Goal: Task Accomplishment & Management: Complete application form

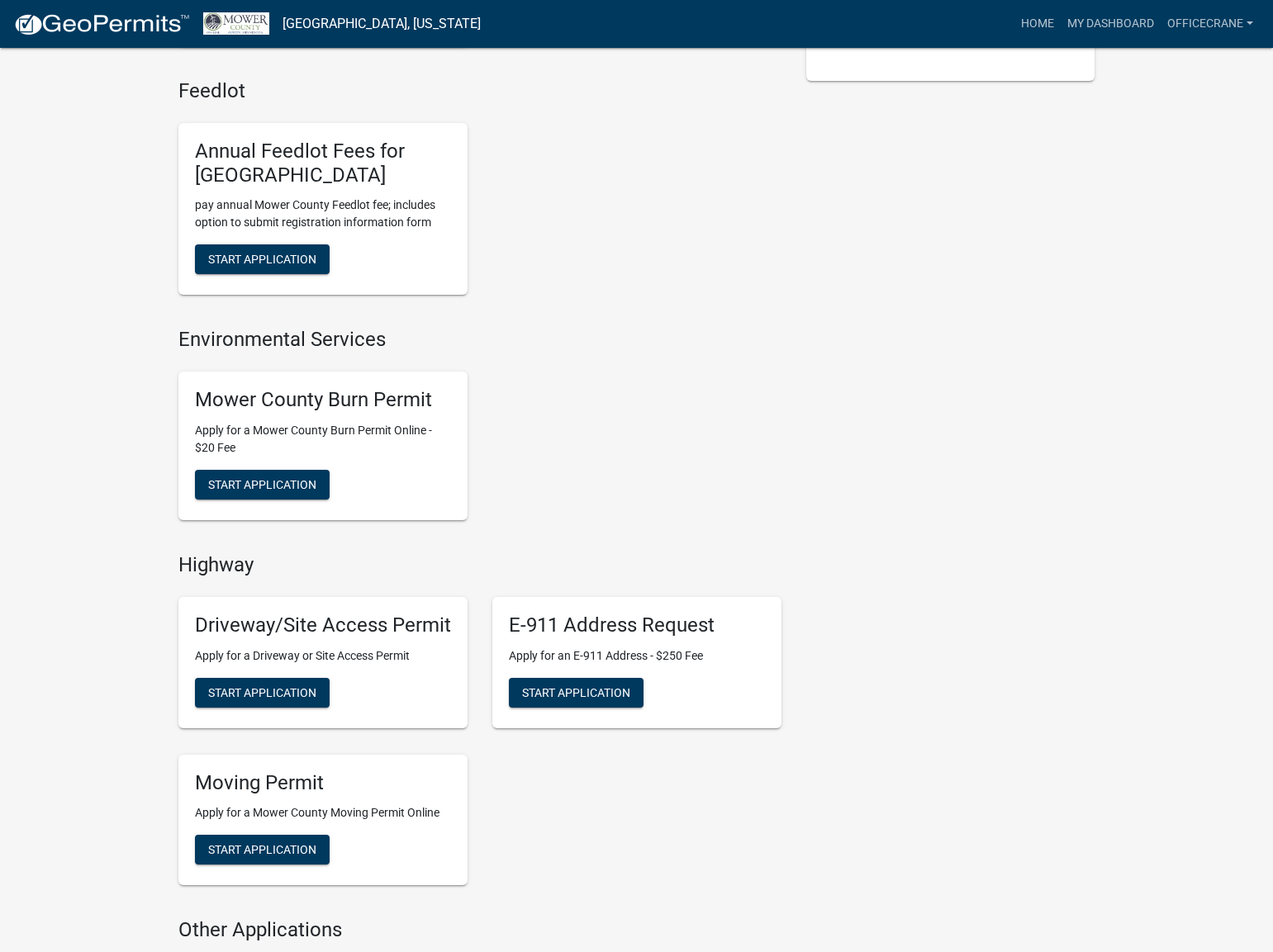
scroll to position [578, 0]
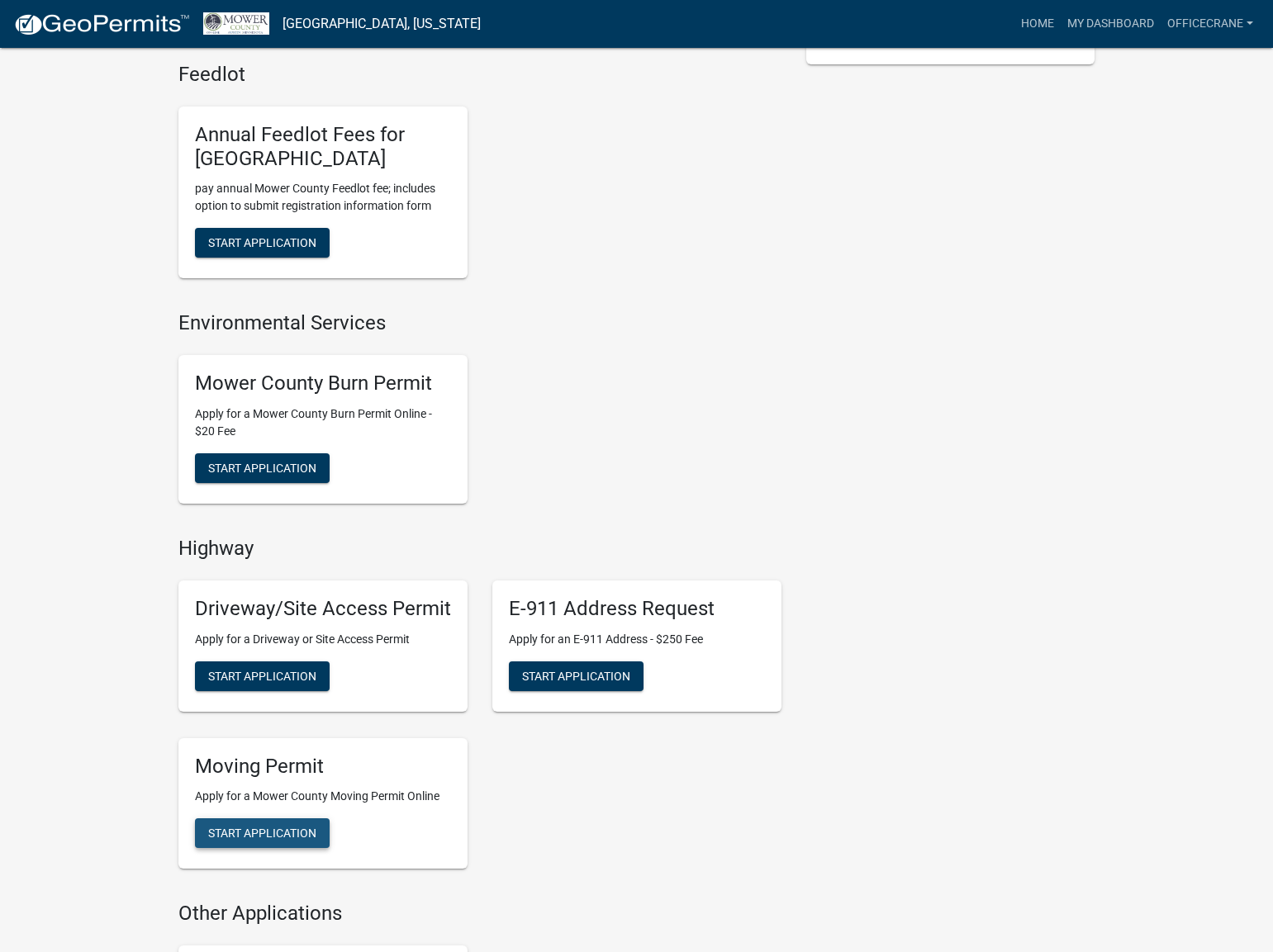
click at [282, 839] on span "Start Application" at bounding box center [262, 833] width 108 height 13
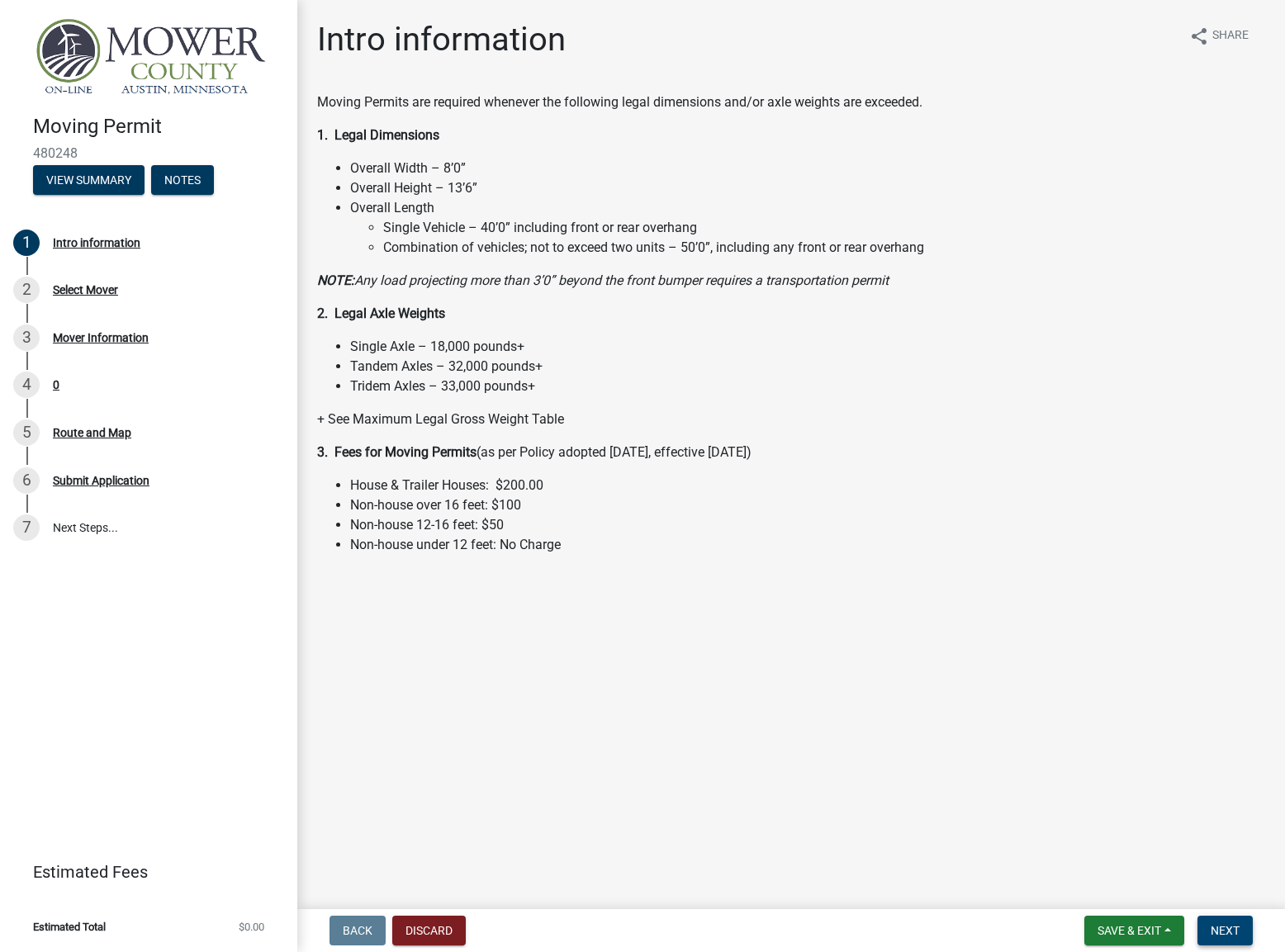
click at [1226, 929] on span "Next" at bounding box center [1225, 931] width 29 height 13
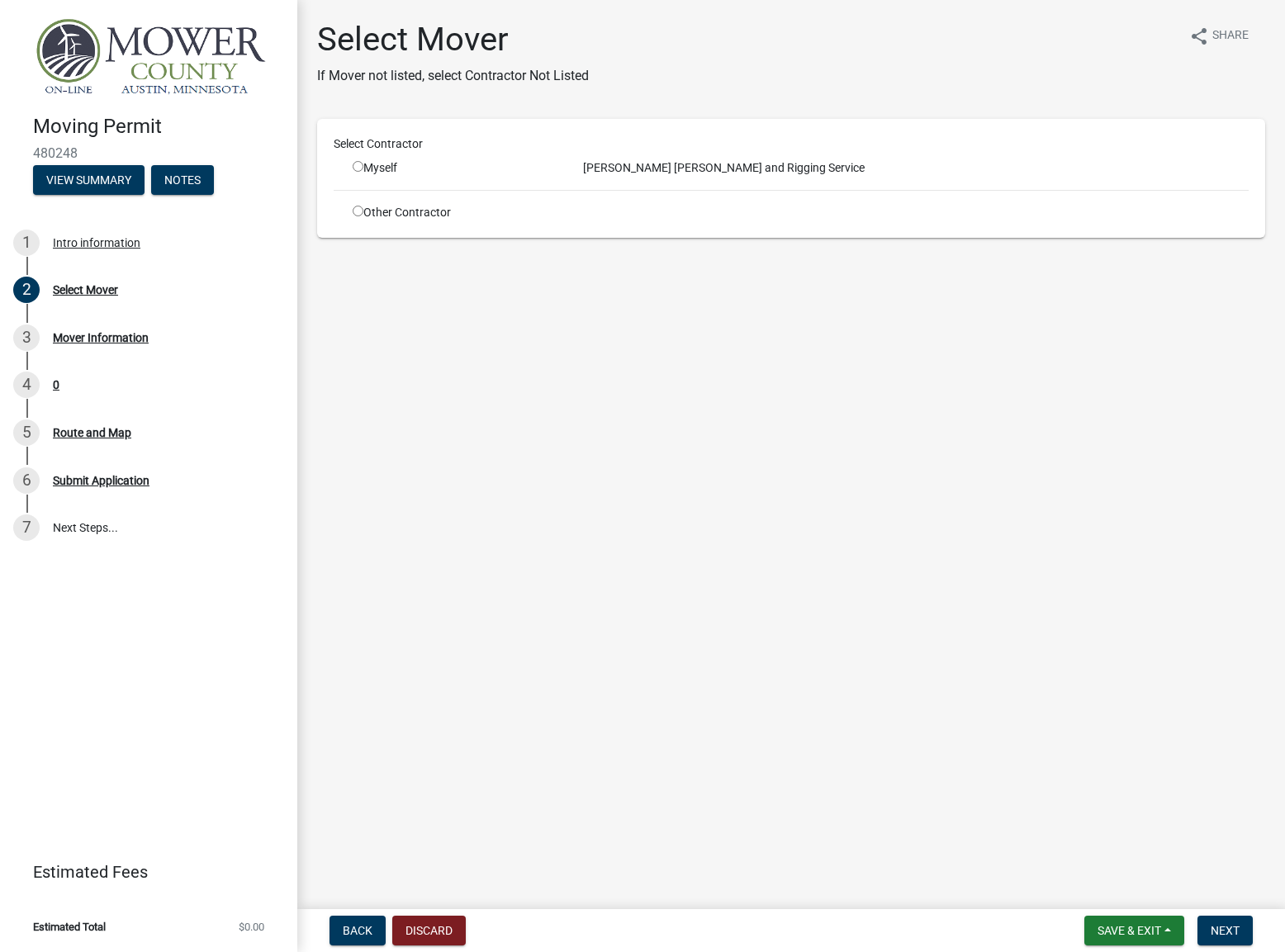
click at [360, 166] on input "radio" at bounding box center [358, 167] width 11 height 11
radio input "true"
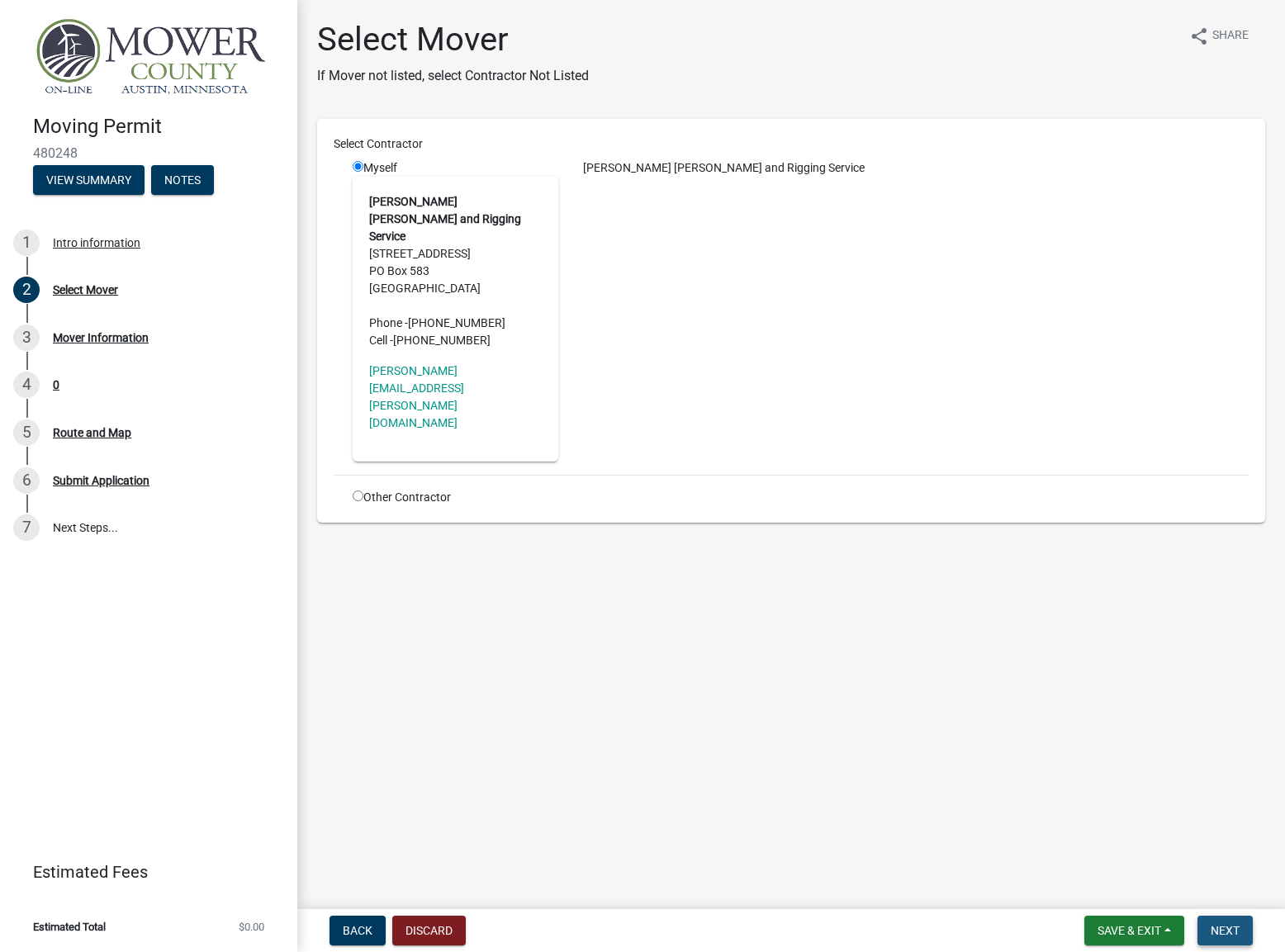
click at [1215, 929] on span "Next" at bounding box center [1225, 931] width 29 height 13
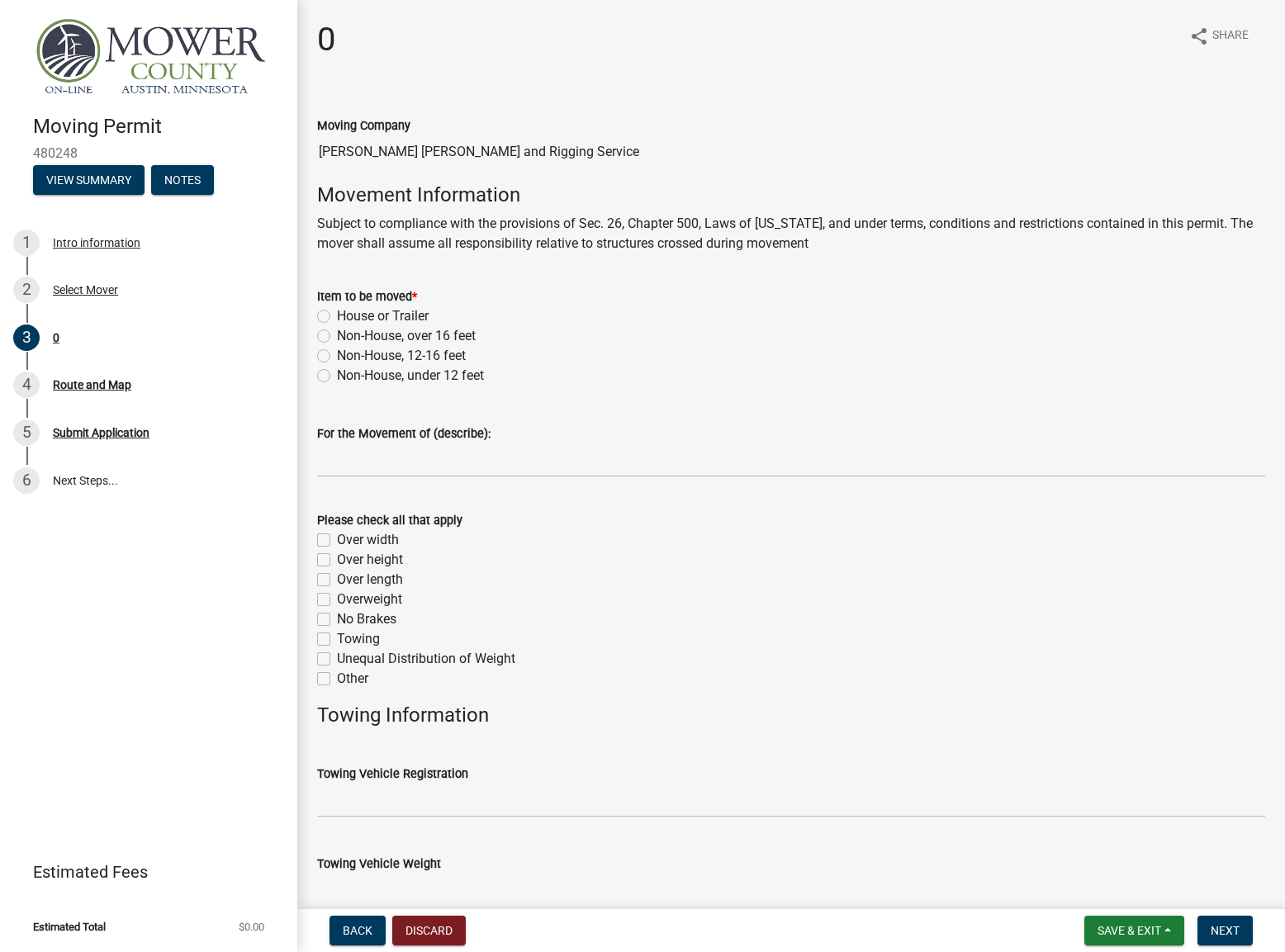
click at [337, 375] on label "Non-House, under 12 feet" at bounding box center [410, 376] width 147 height 20
click at [337, 375] on input "Non-House, under 12 feet" at bounding box center [342, 371] width 11 height 11
radio input "true"
click at [337, 538] on label "Over width" at bounding box center [368, 540] width 62 height 20
click at [337, 538] on input "Over width" at bounding box center [342, 535] width 11 height 11
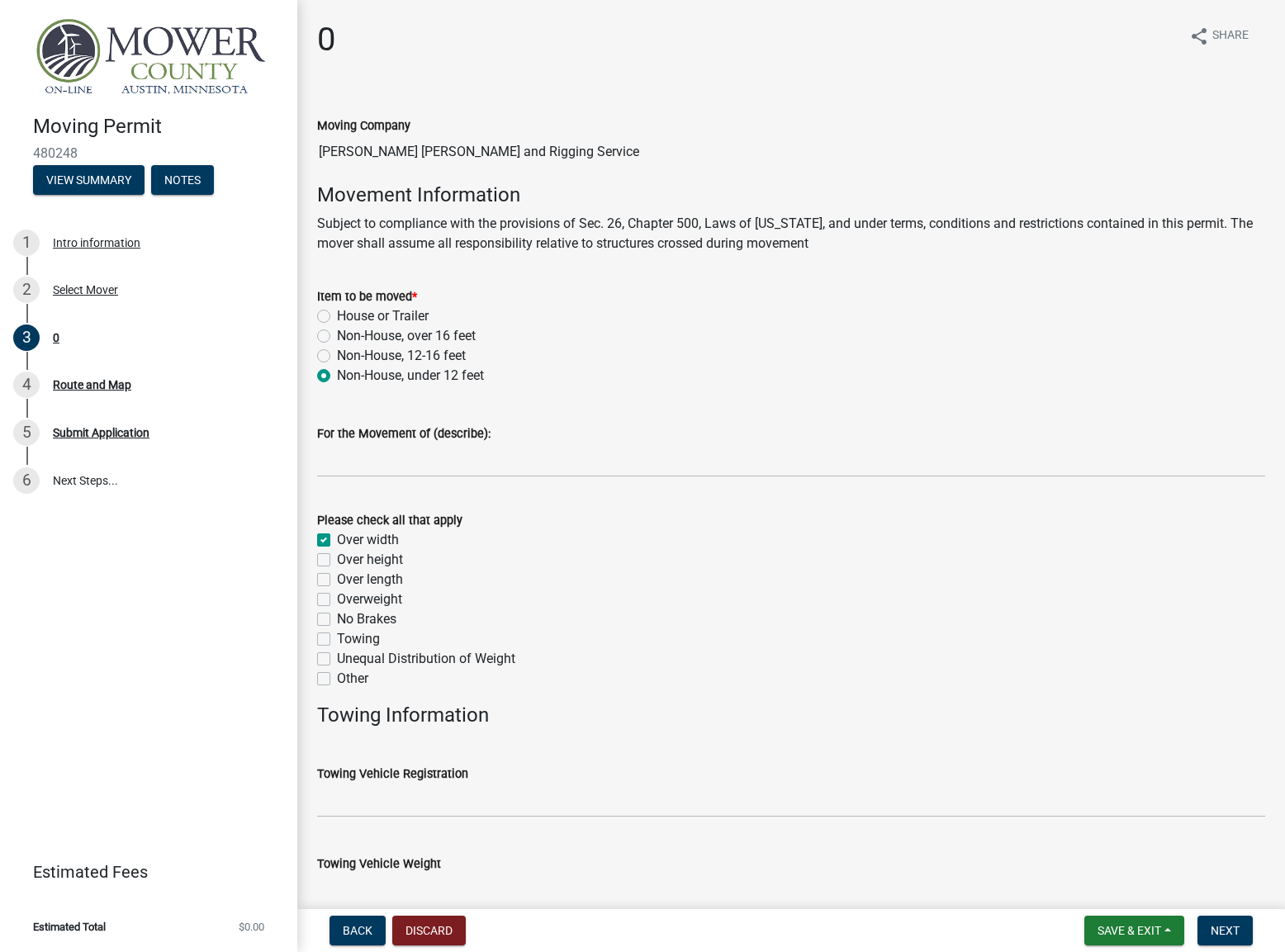
checkbox input "true"
checkbox input "false"
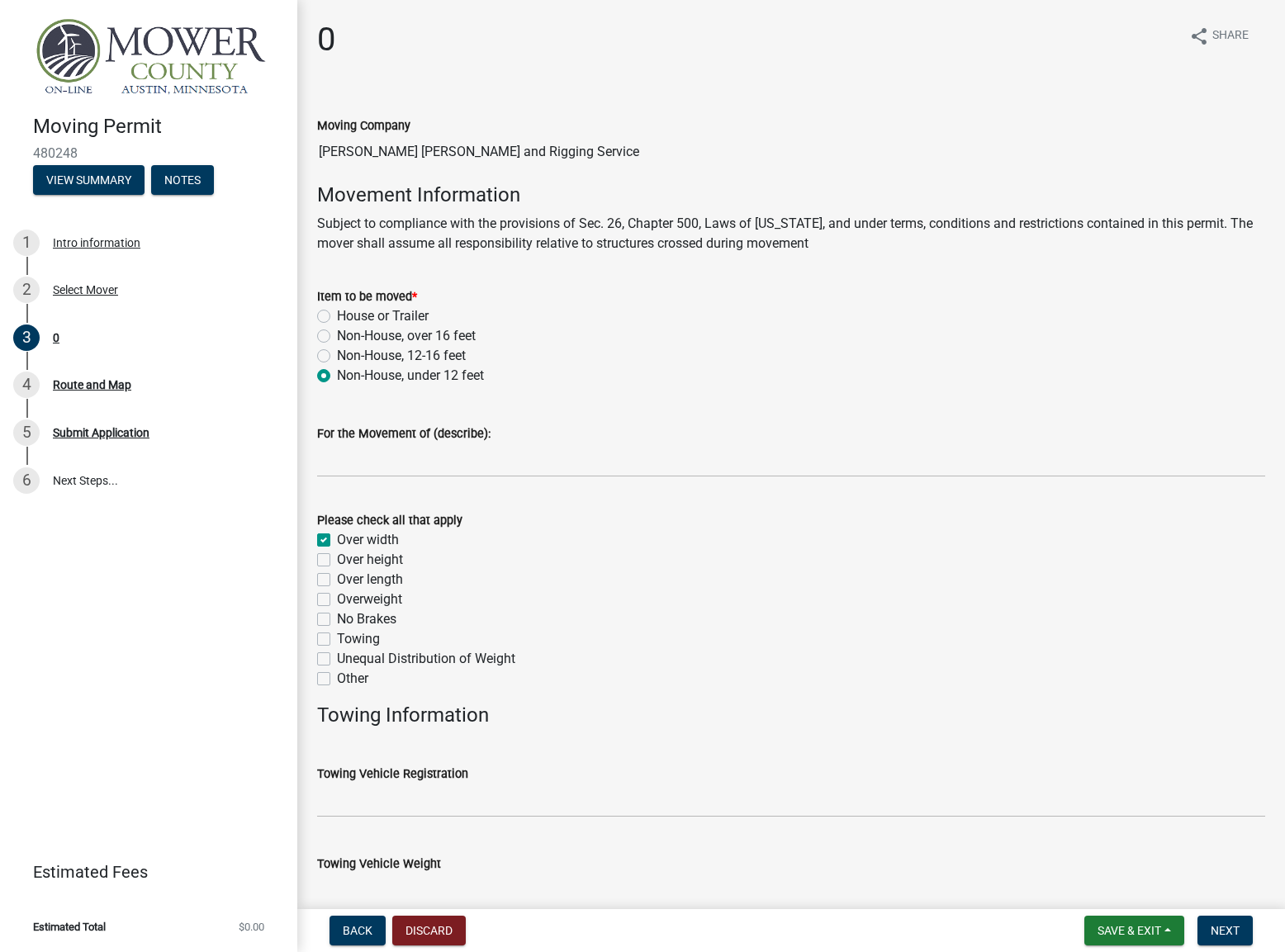
checkbox input "false"
click at [337, 581] on label "Over length" at bounding box center [370, 580] width 66 height 20
click at [337, 581] on input "Over length" at bounding box center [342, 575] width 11 height 11
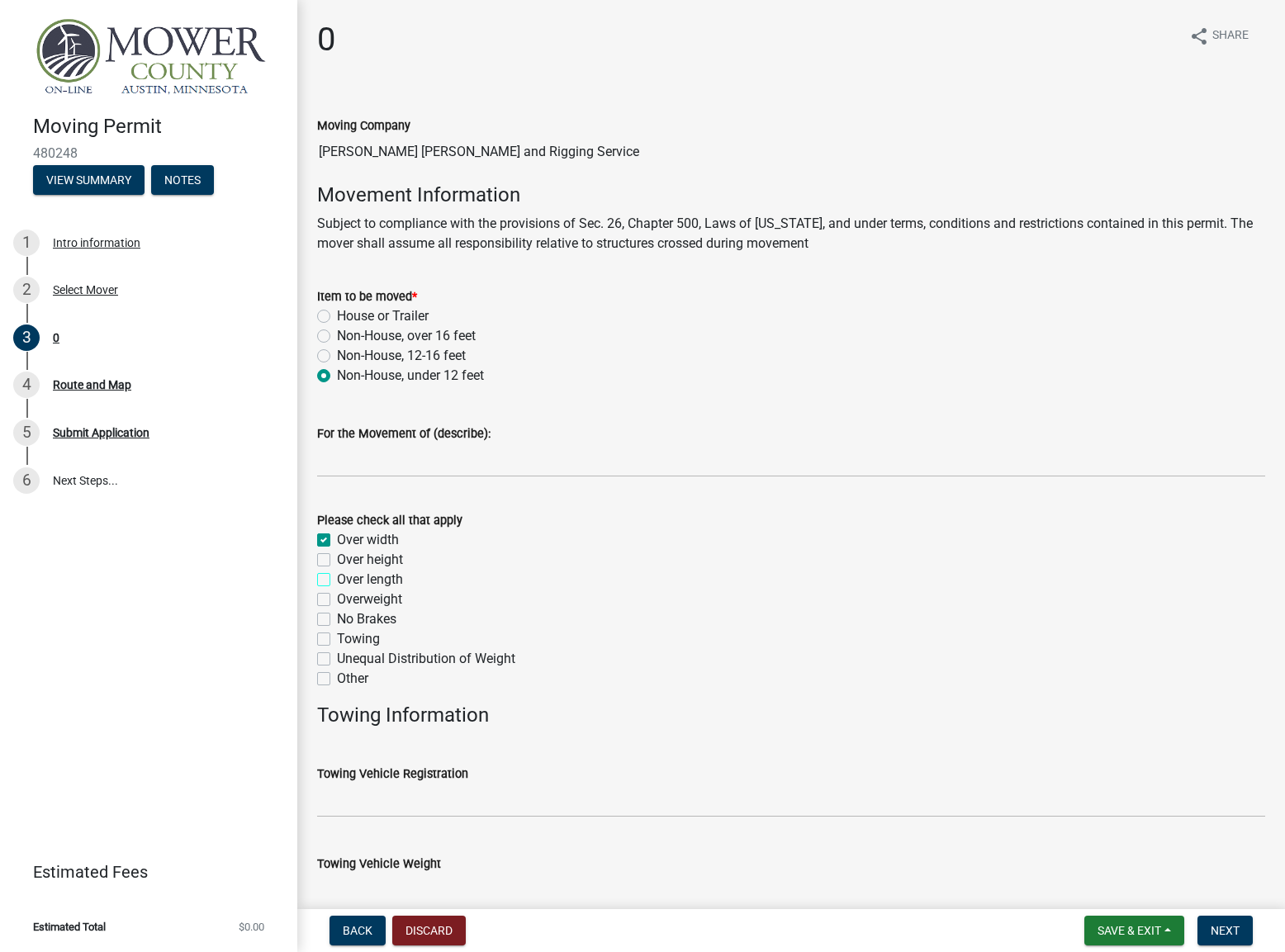
checkbox input "true"
checkbox input "false"
checkbox input "true"
checkbox input "false"
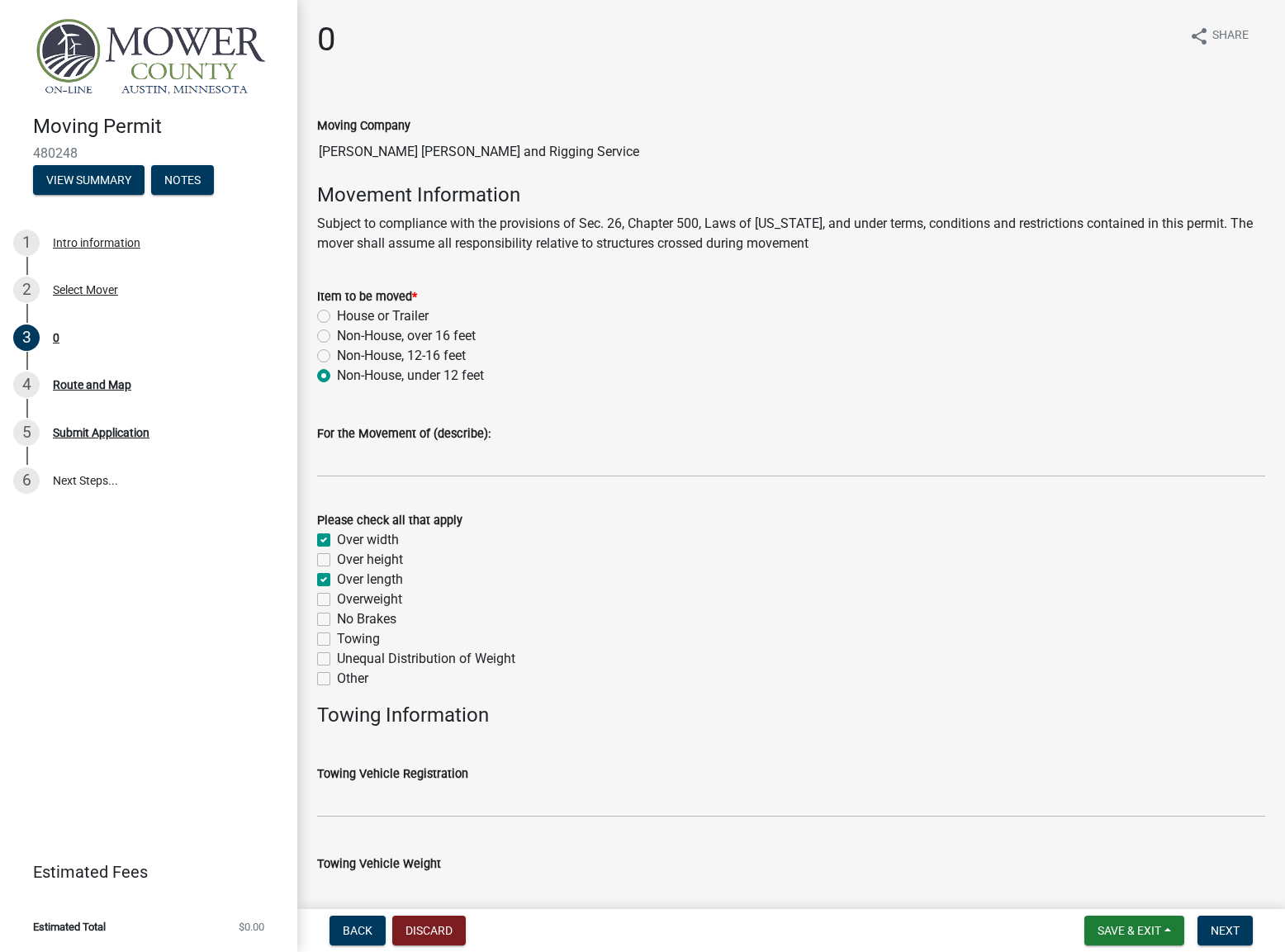
checkbox input "false"
click at [337, 598] on label "Overweight" at bounding box center [370, 599] width 66 height 20
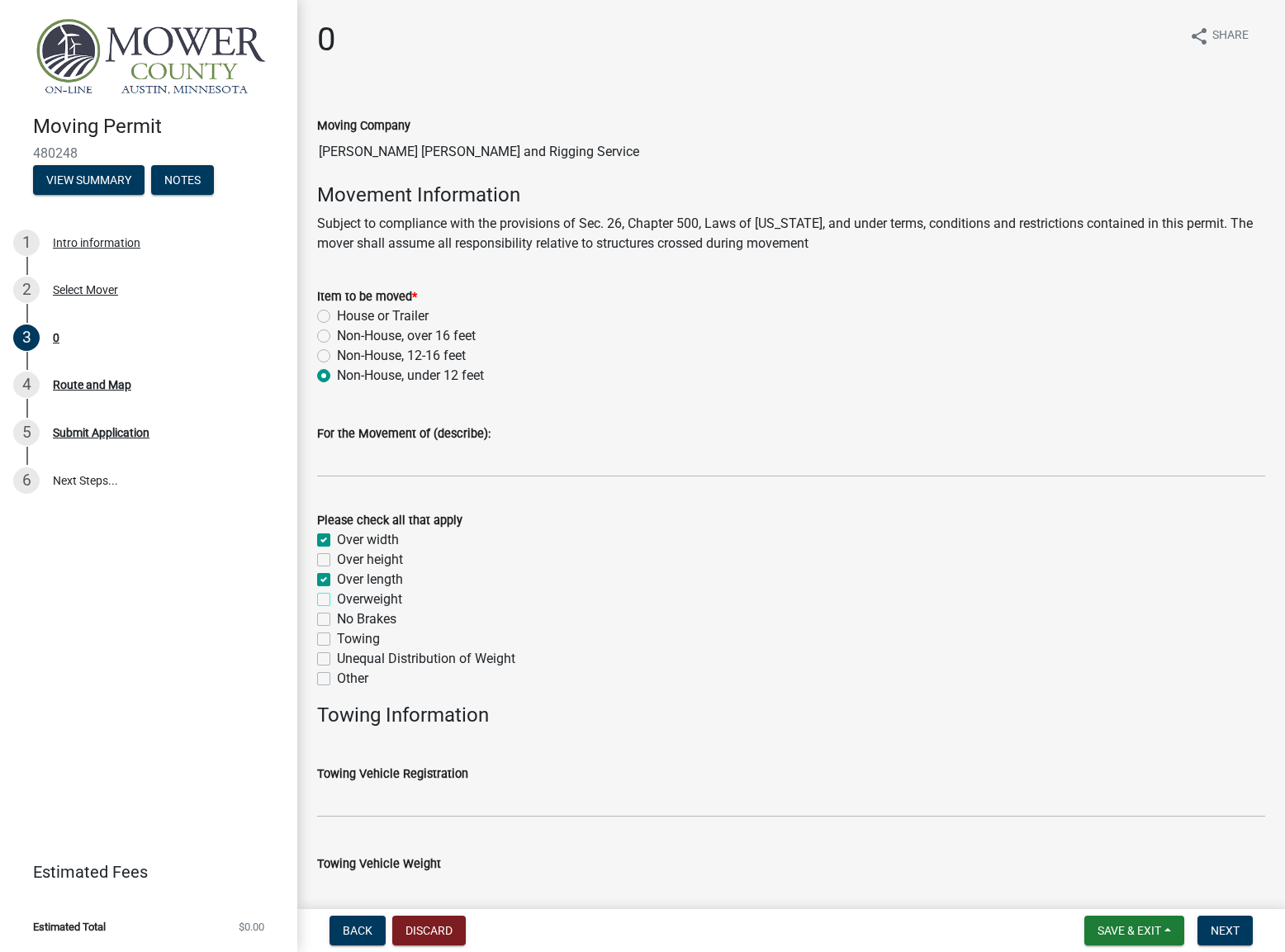
click at [337, 598] on input "Overweight" at bounding box center [342, 595] width 11 height 11
checkbox input "true"
checkbox input "false"
checkbox input "true"
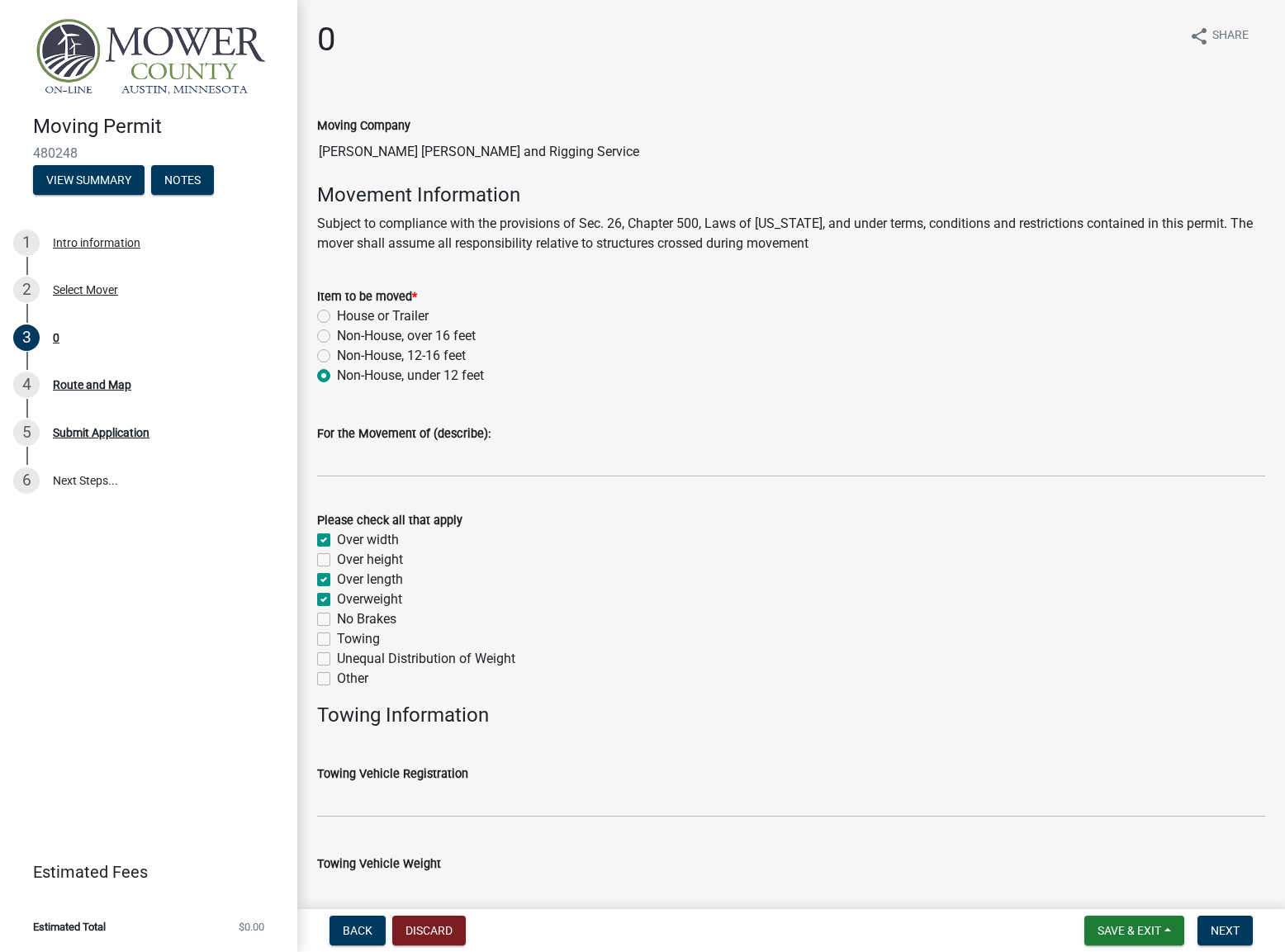
checkbox input "true"
checkbox input "false"
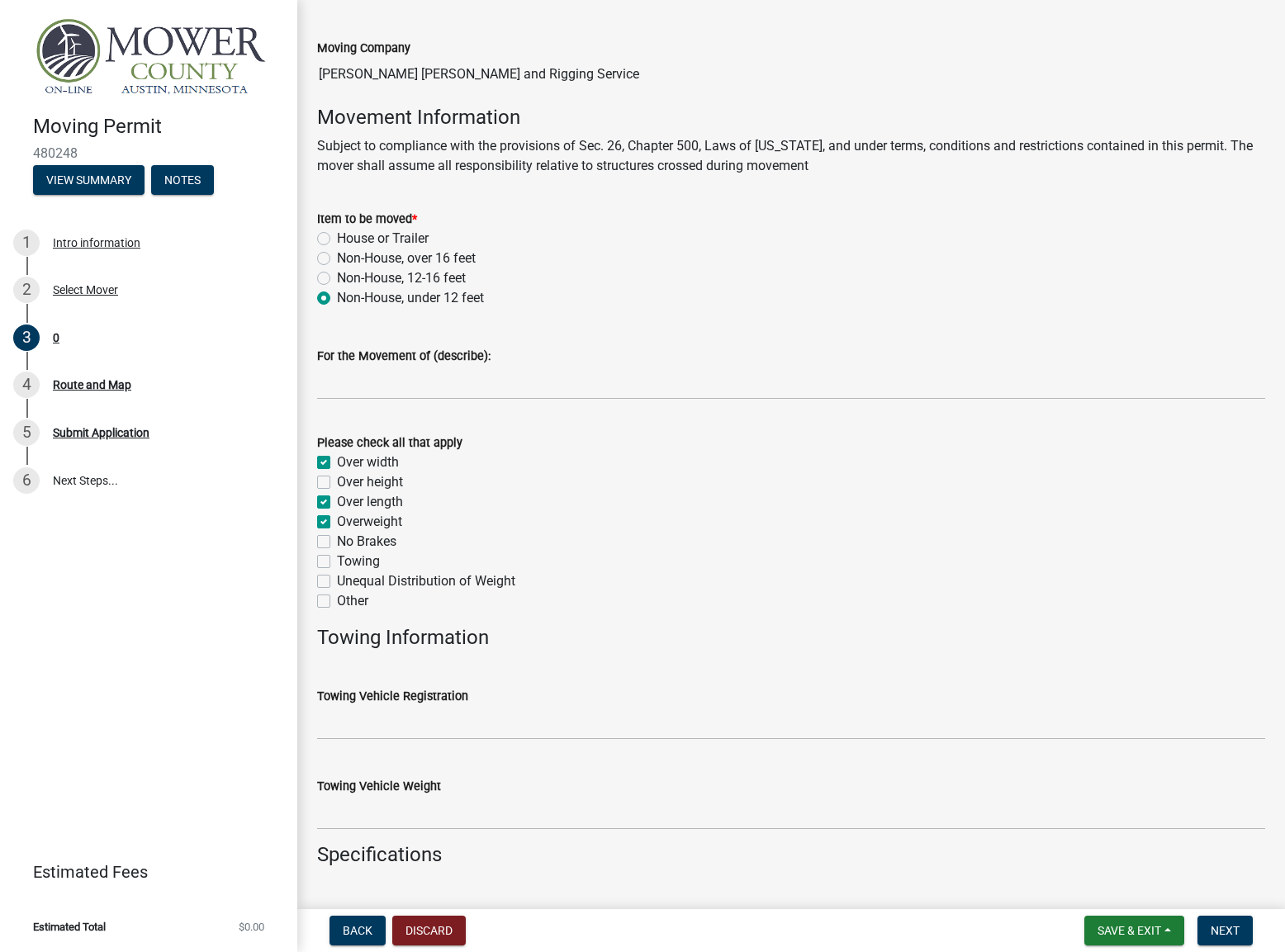
scroll to position [248, 0]
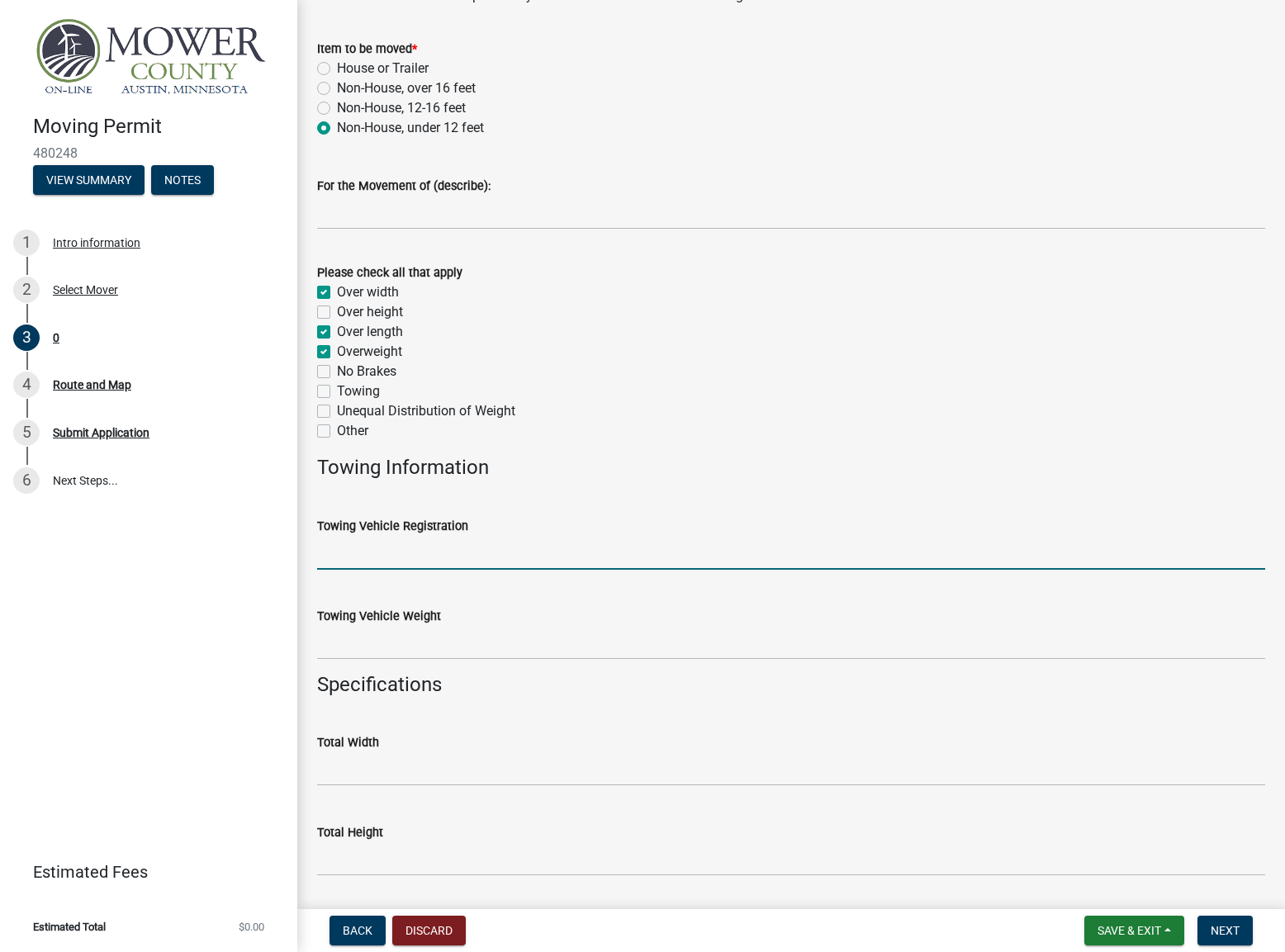
click at [464, 556] on input "Towing Vehicle Registration" at bounding box center [791, 553] width 948 height 34
type input "2014 Grove GMK6400"
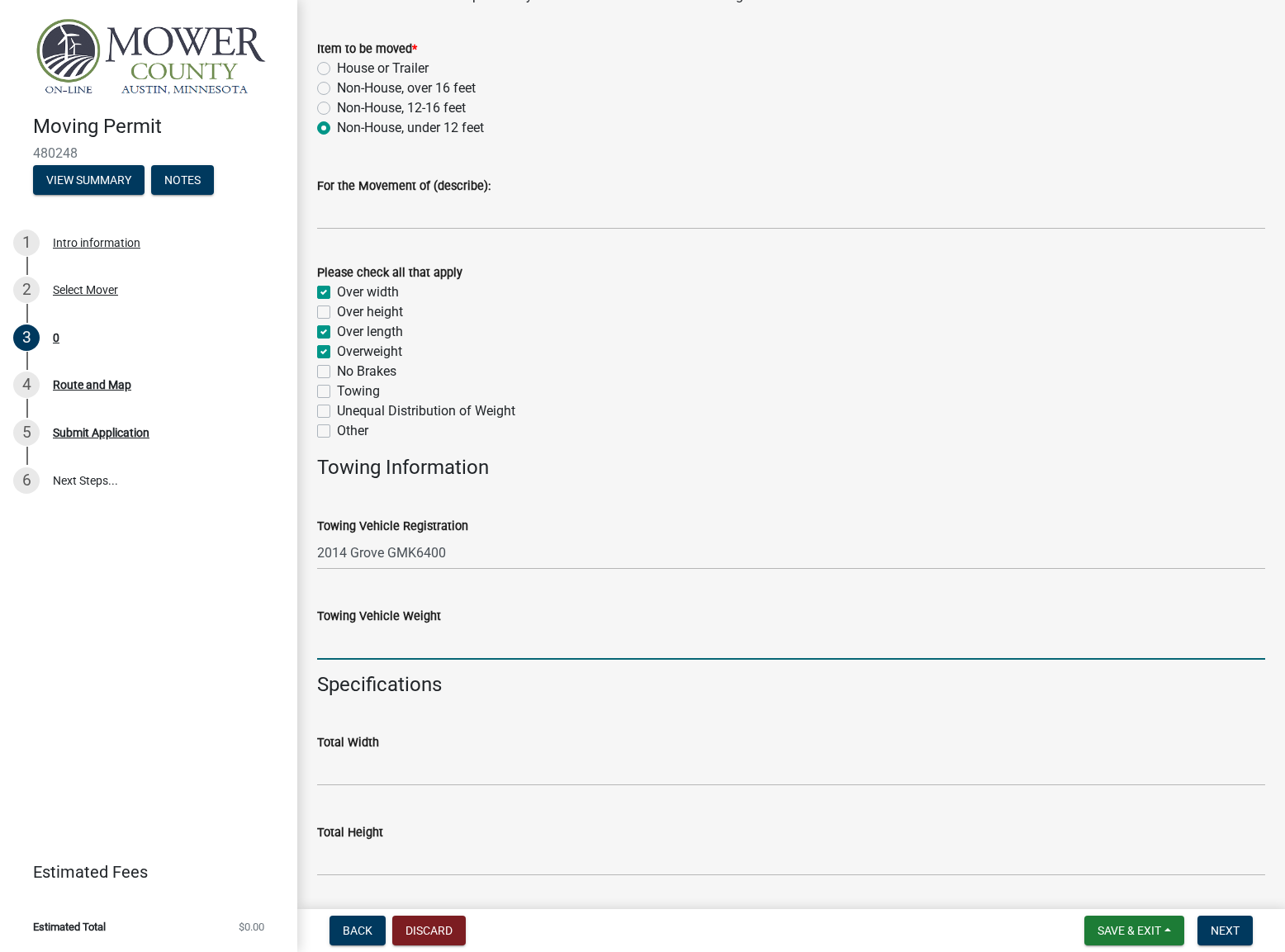
click at [469, 640] on input "Towing Vehicle Weight" at bounding box center [791, 643] width 948 height 34
type input "185000"
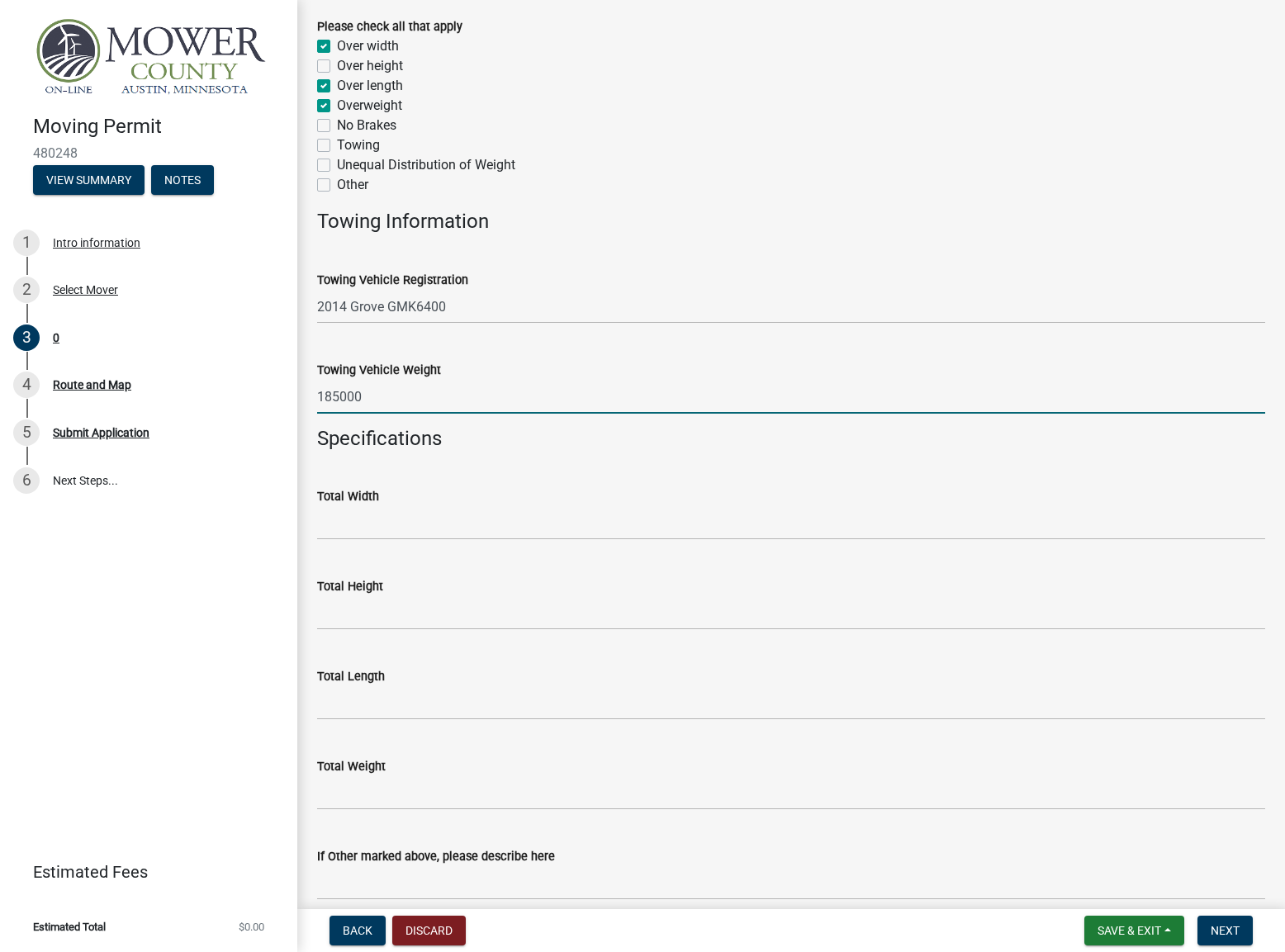
scroll to position [496, 0]
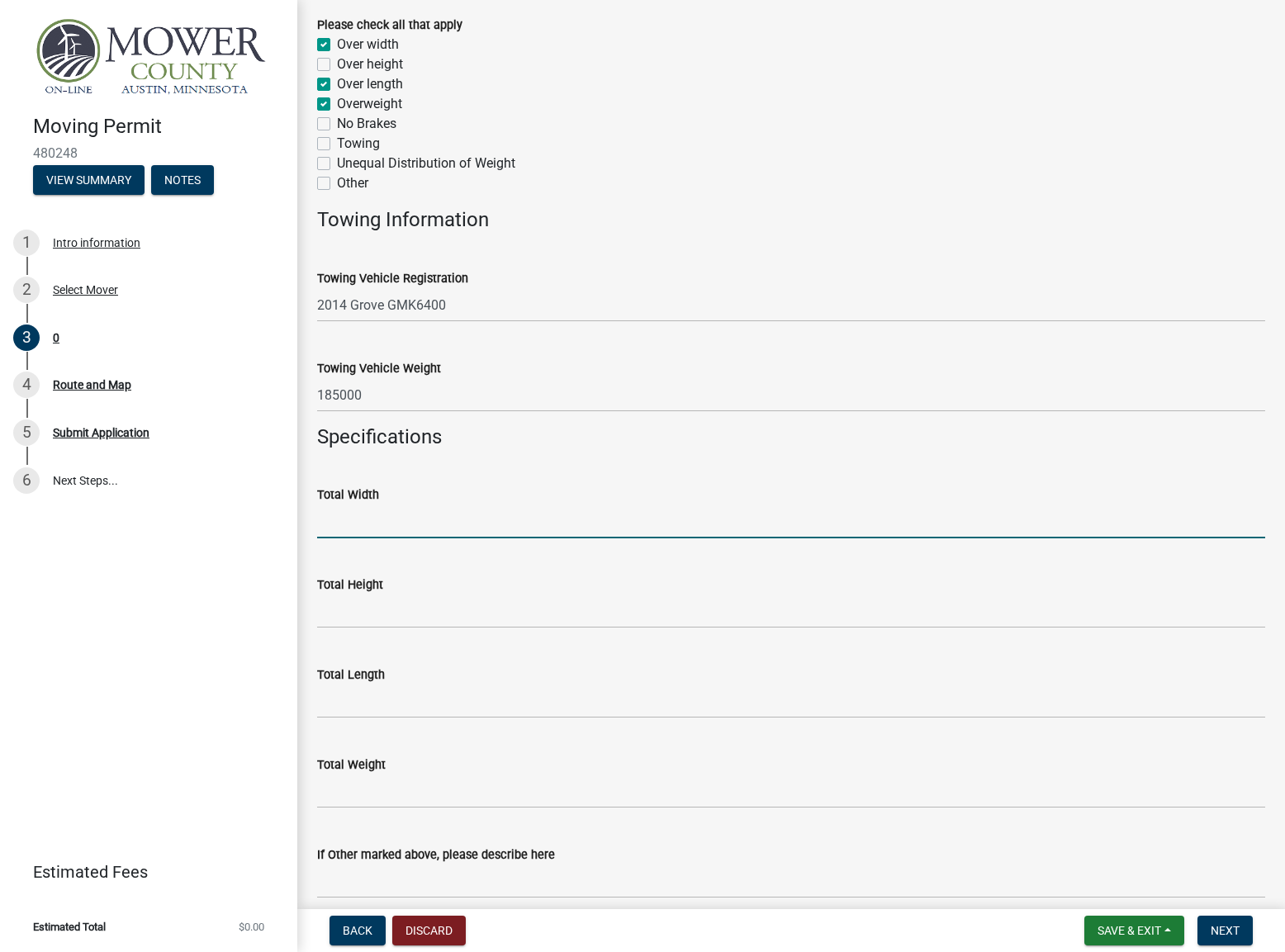
click at [410, 508] on input "Total Width" at bounding box center [791, 521] width 948 height 34
type input "10-1"
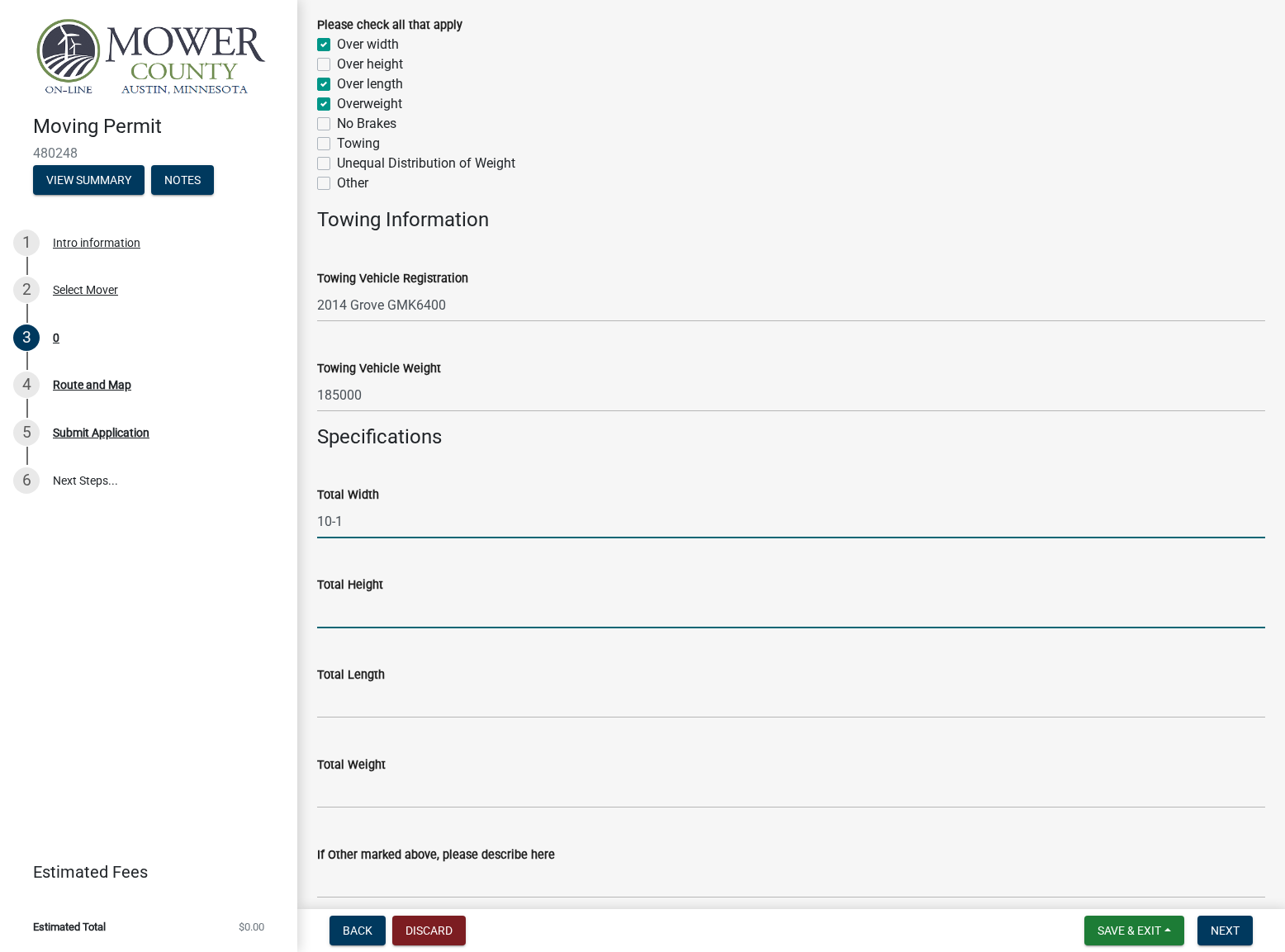
click at [440, 616] on input "Total Height" at bounding box center [791, 612] width 948 height 34
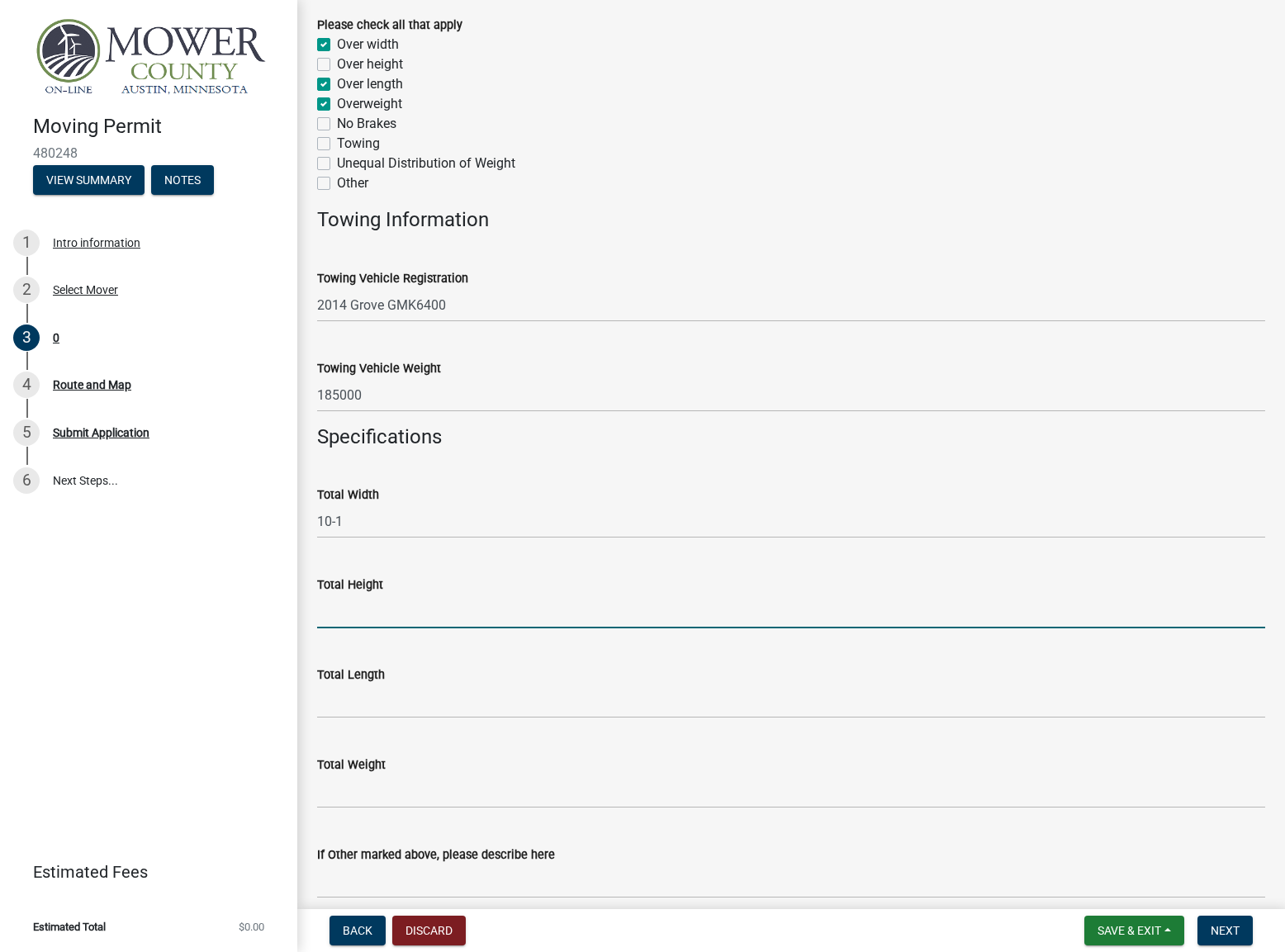
type input "13-6"
click at [441, 708] on input "Total Length" at bounding box center [791, 701] width 948 height 34
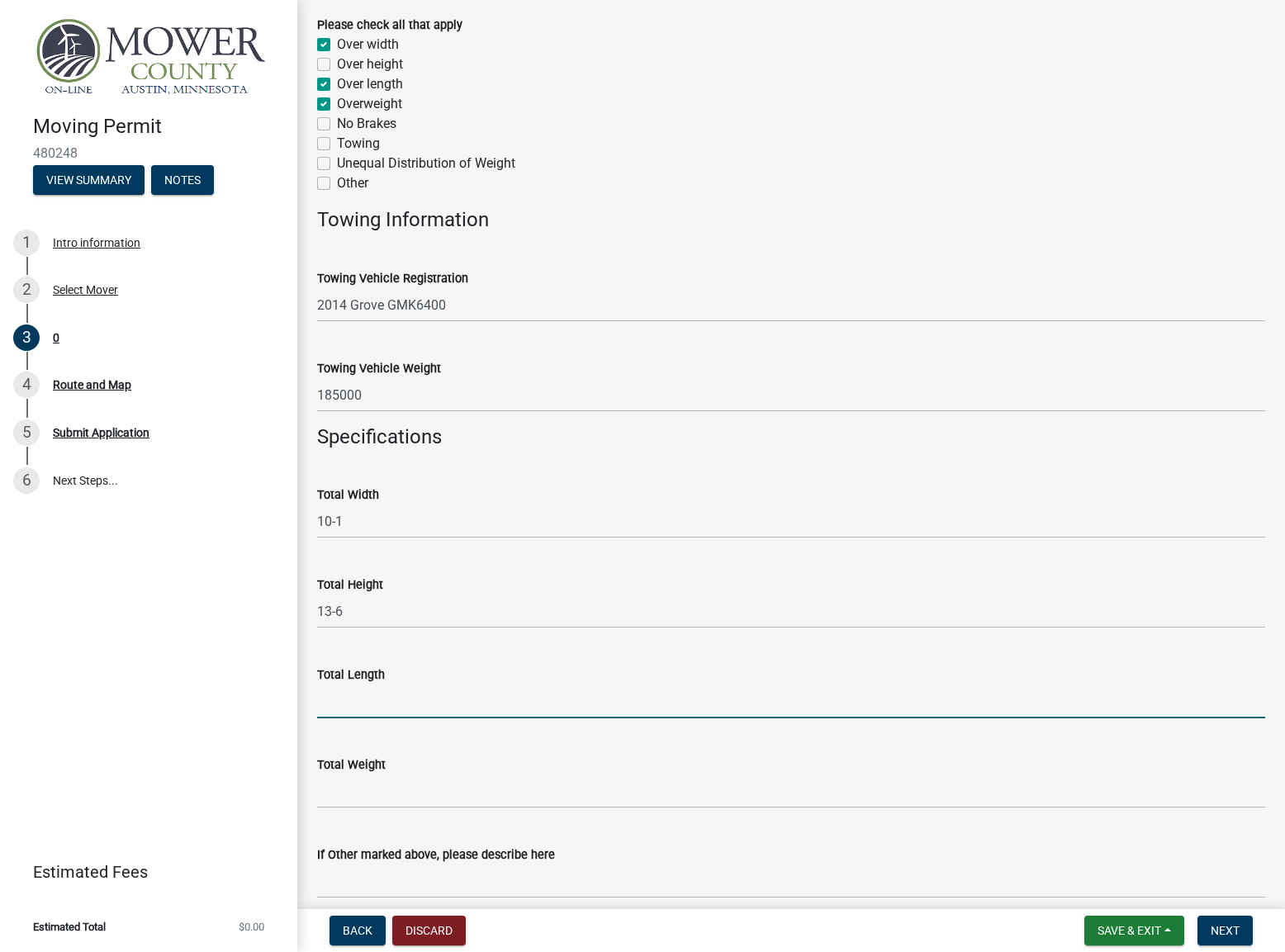
type input "88"
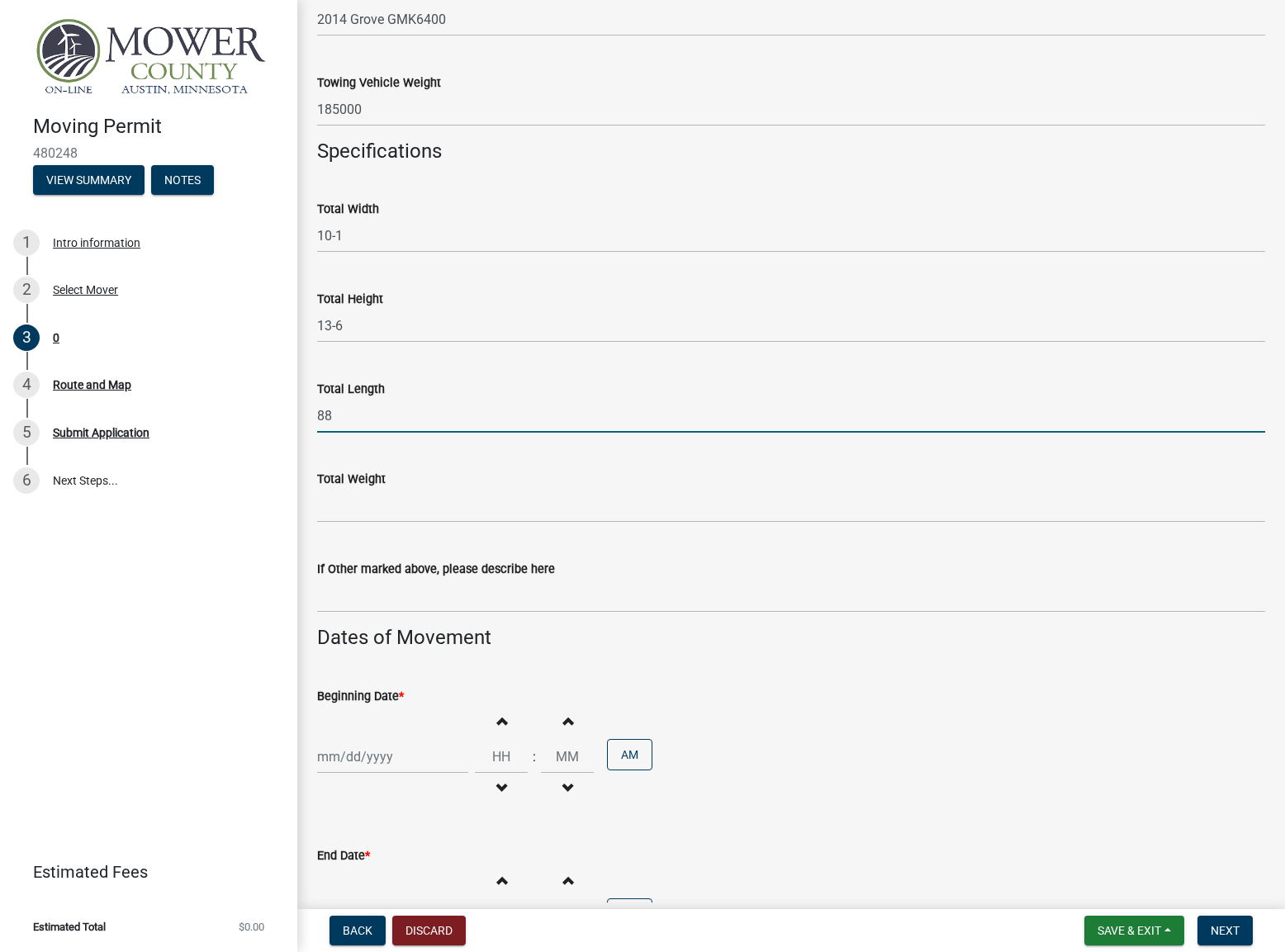
scroll to position [826, 0]
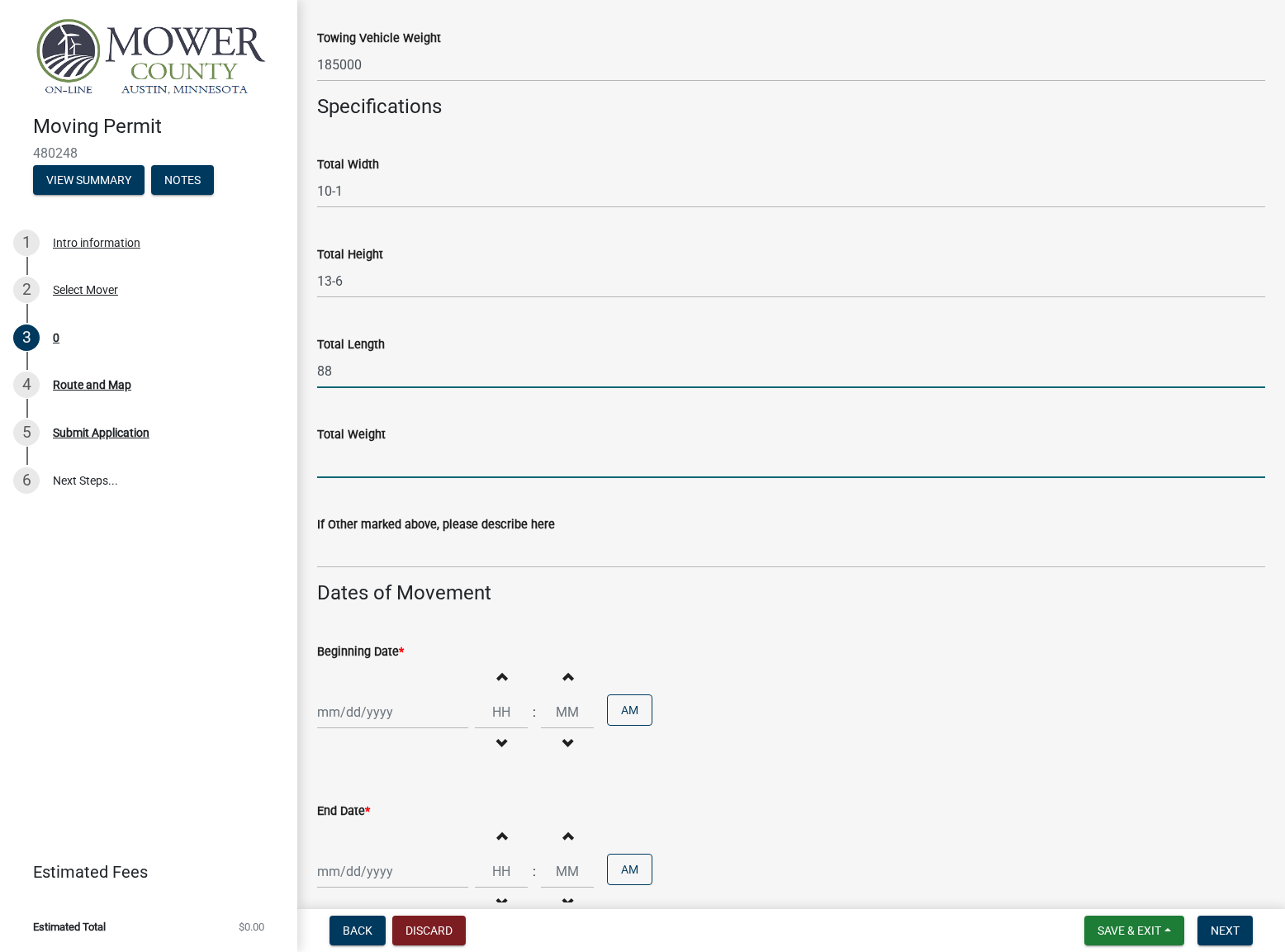
click at [440, 459] on input "Total Weight" at bounding box center [791, 461] width 948 height 34
type input "185000"
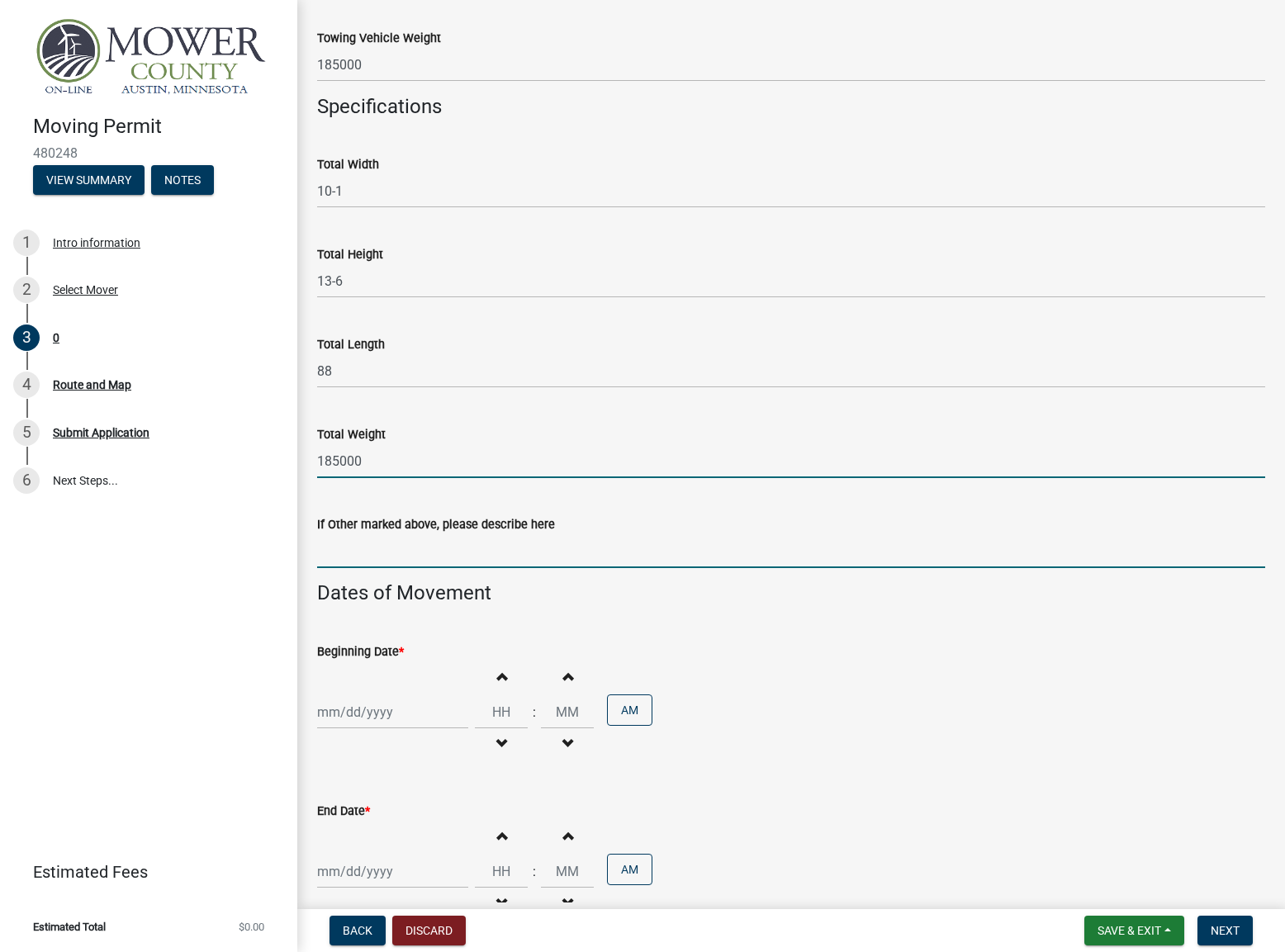
click at [502, 551] on input "If Other marked above, please describe here" at bounding box center [791, 551] width 948 height 34
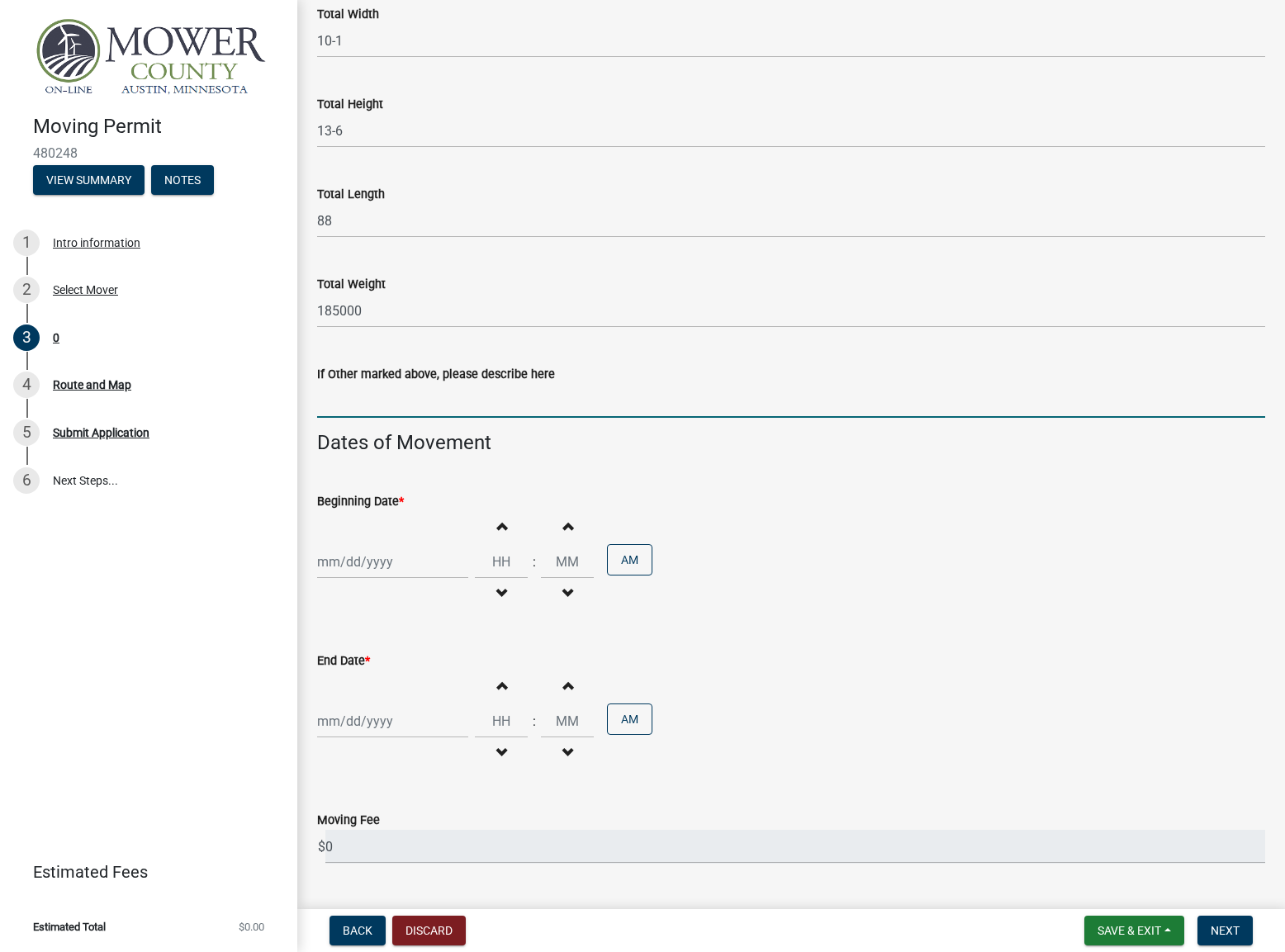
scroll to position [991, 0]
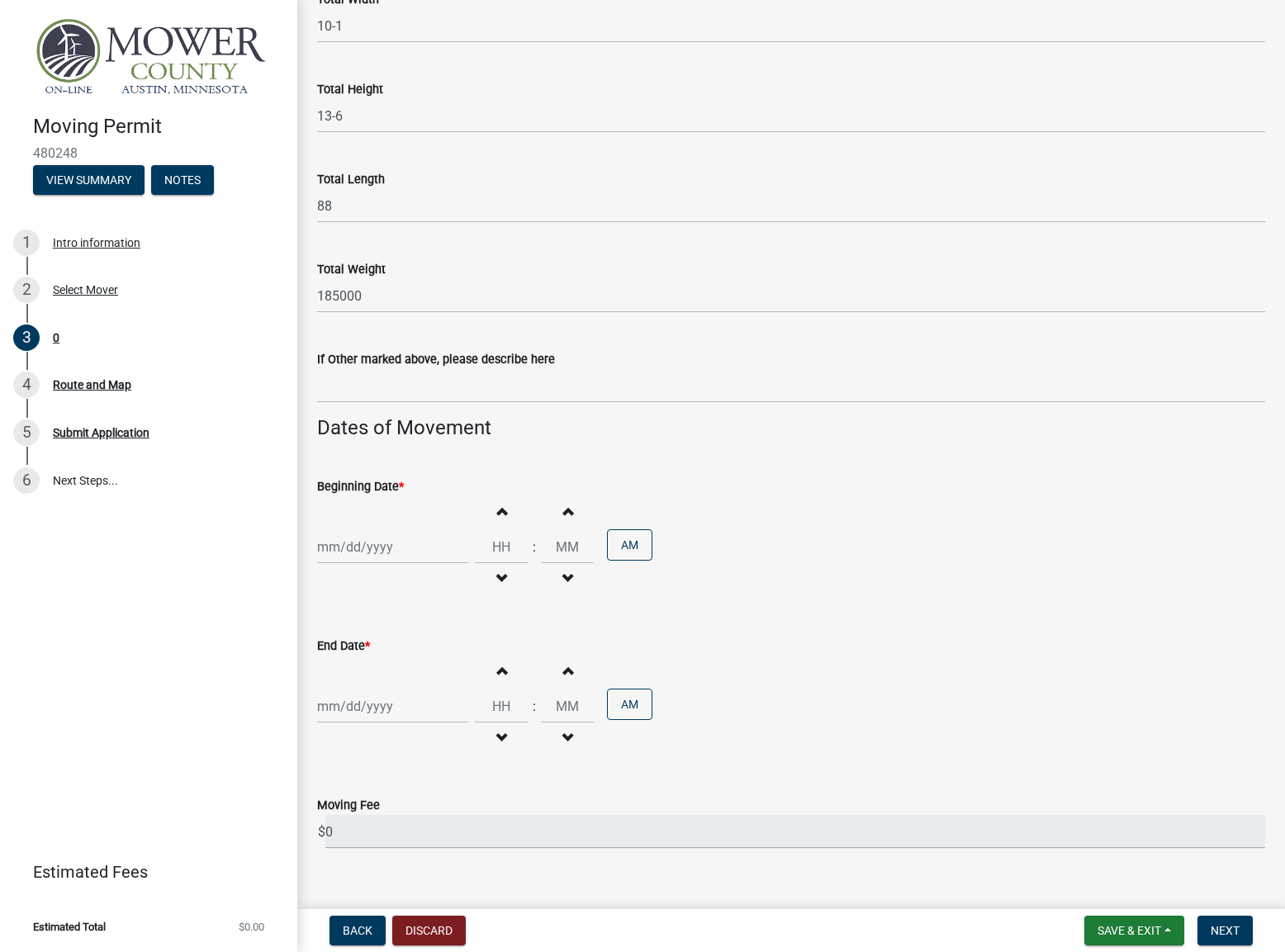
click at [499, 512] on span "button" at bounding box center [501, 511] width 8 height 13
type input "01"
type input "00"
click at [499, 551] on input "01" at bounding box center [502, 547] width 53 height 34
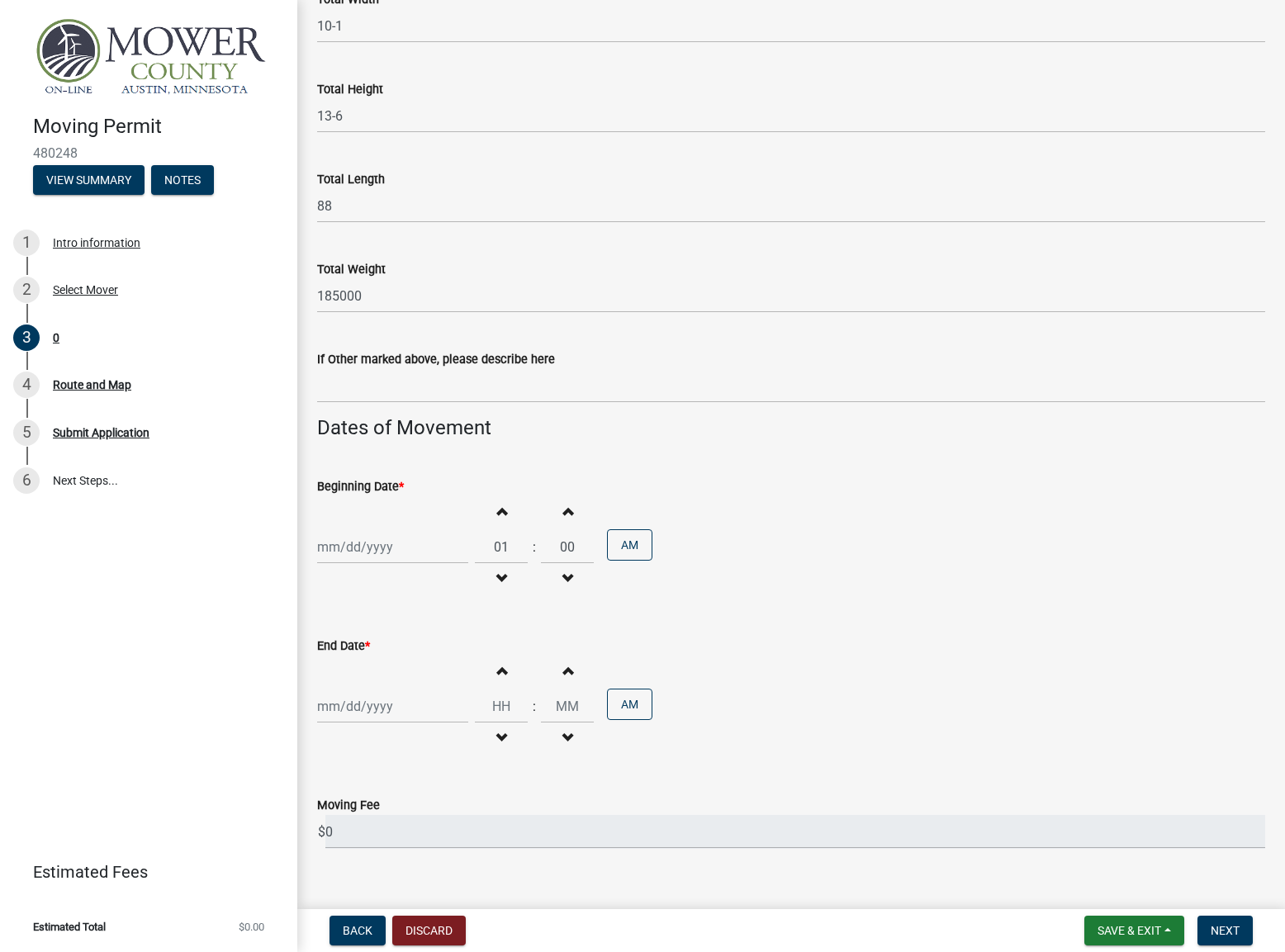
click at [648, 492] on div "Beginning Date *" at bounding box center [791, 487] width 948 height 20
click at [373, 546] on div at bounding box center [393, 547] width 152 height 34
select select "9"
select select "2025"
click at [571, 613] on div "End Date * Increment hours Decrement hours : Increment minutes Decrement minute…" at bounding box center [791, 684] width 948 height 144
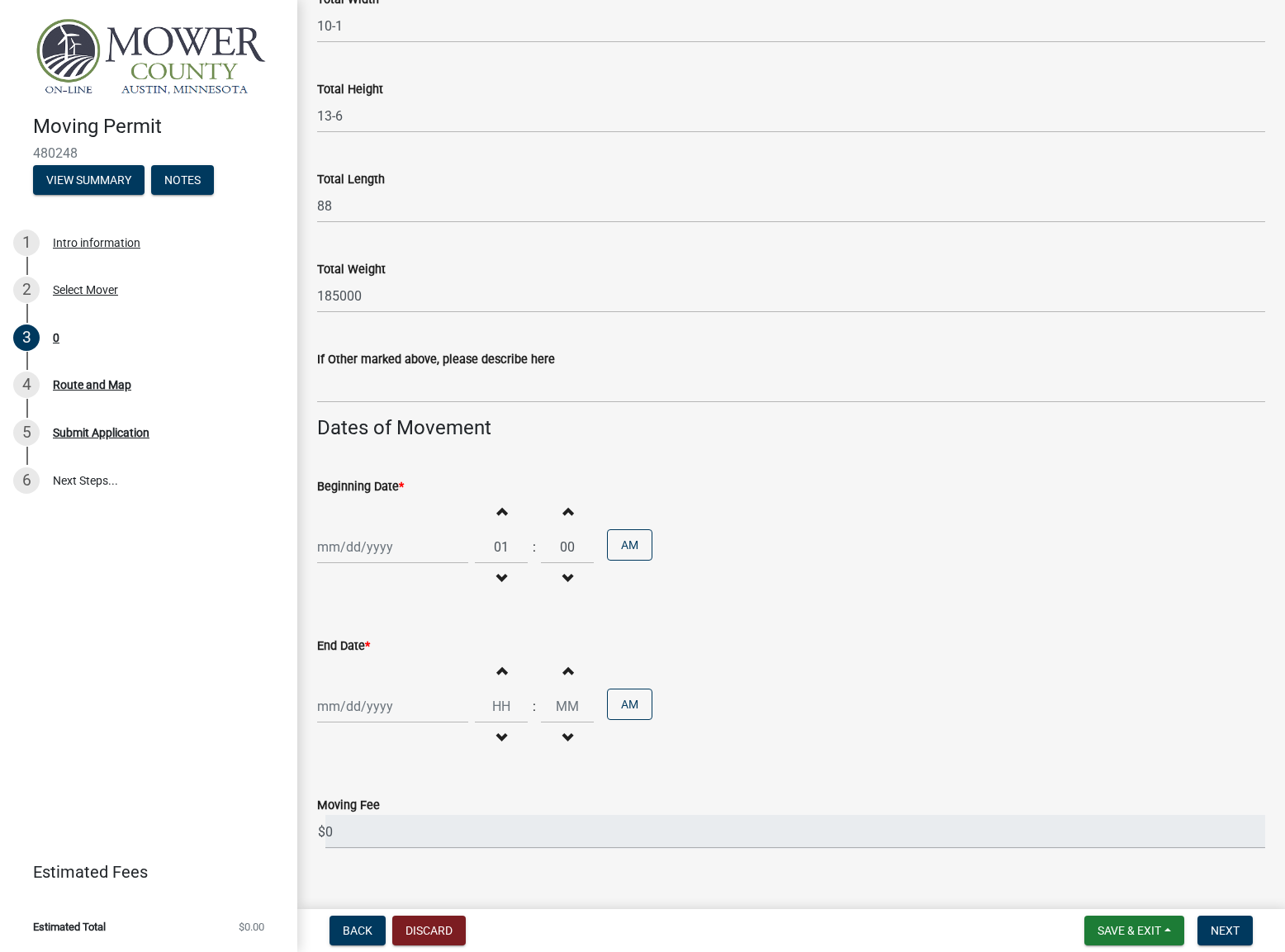
click at [409, 550] on div at bounding box center [393, 547] width 152 height 34
select select "9"
select select "2025"
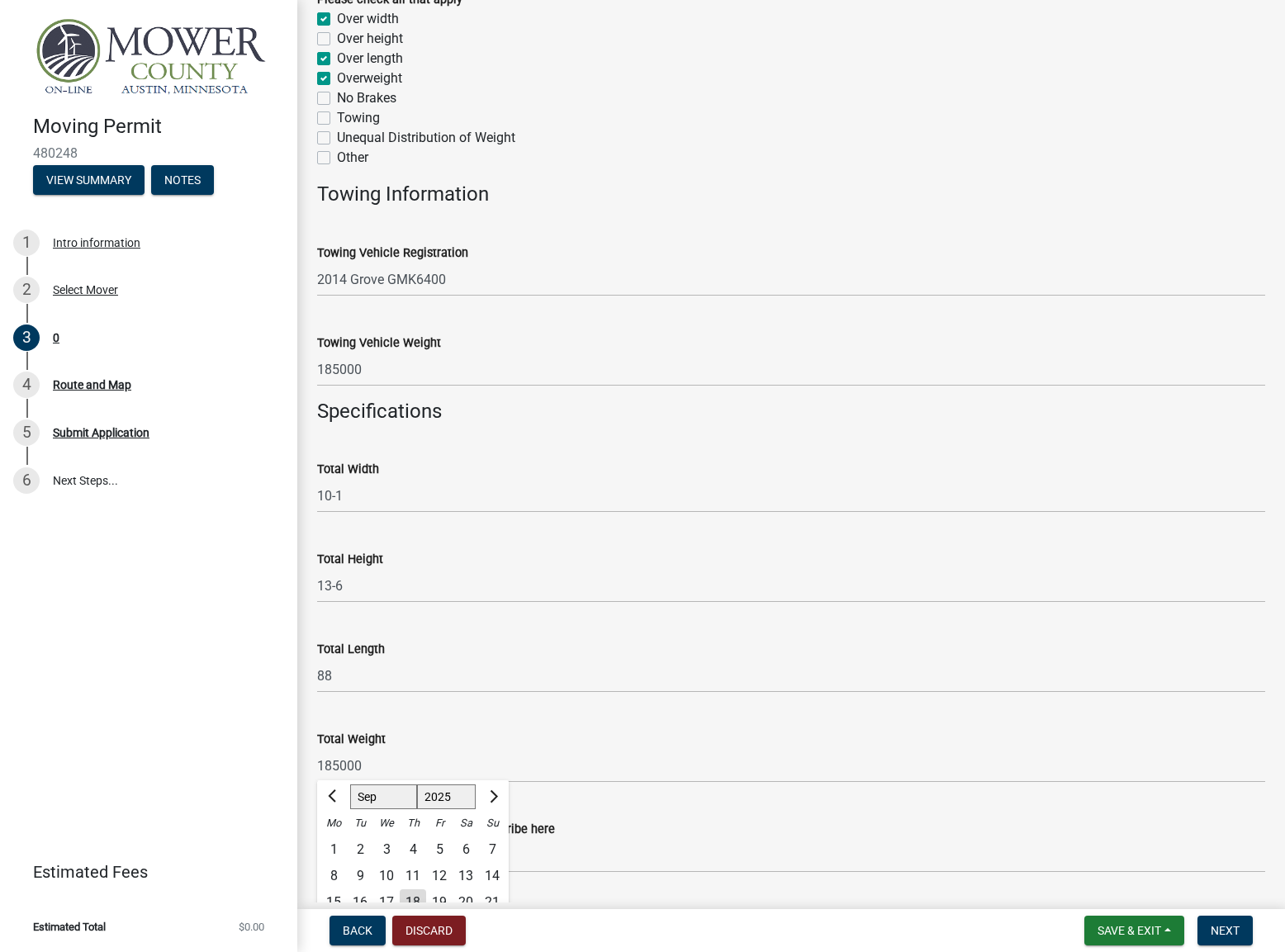
scroll to position [604, 0]
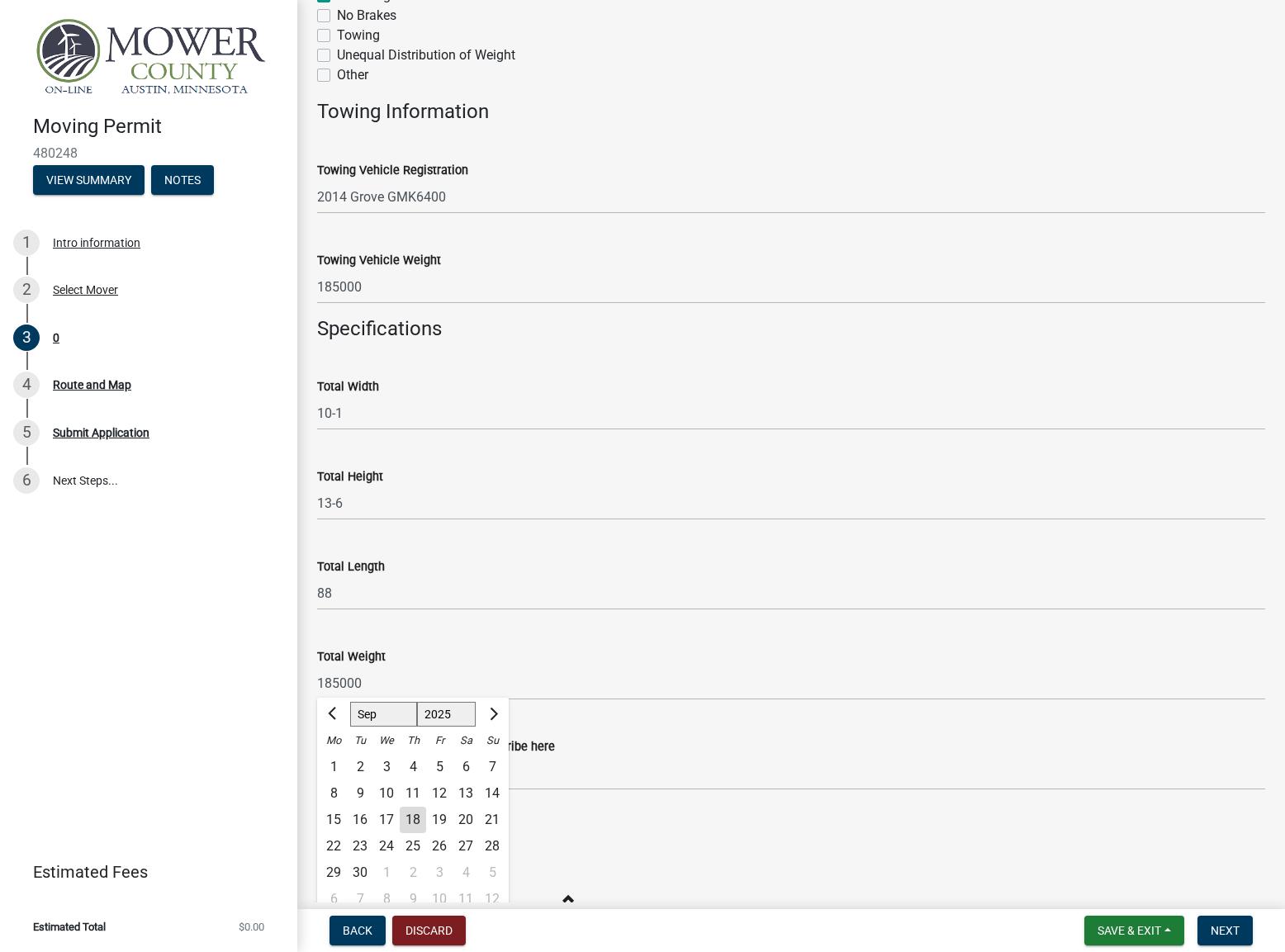
click at [444, 819] on div "19" at bounding box center [440, 820] width 27 height 27
type input "[DATE]"
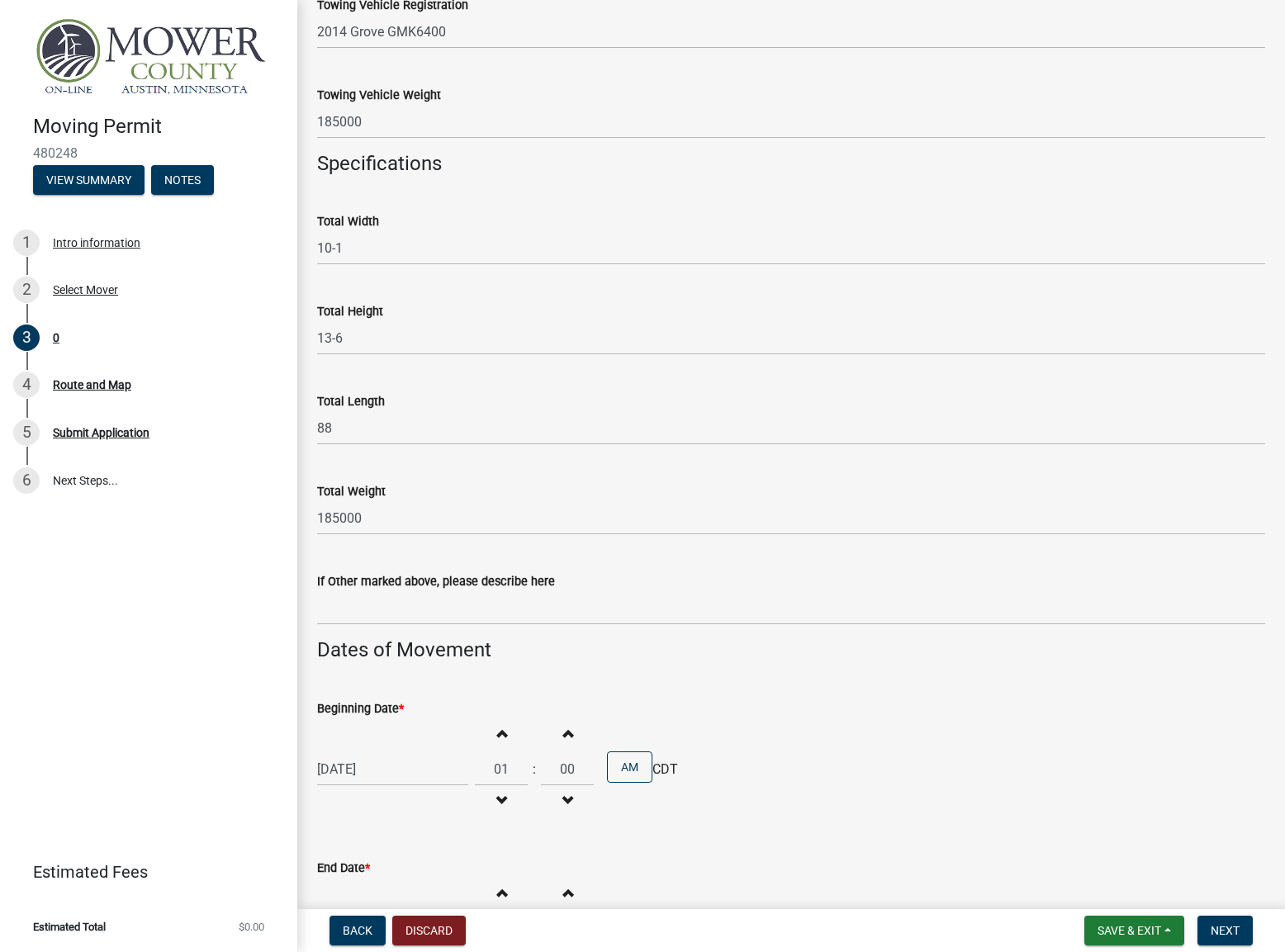
scroll to position [852, 0]
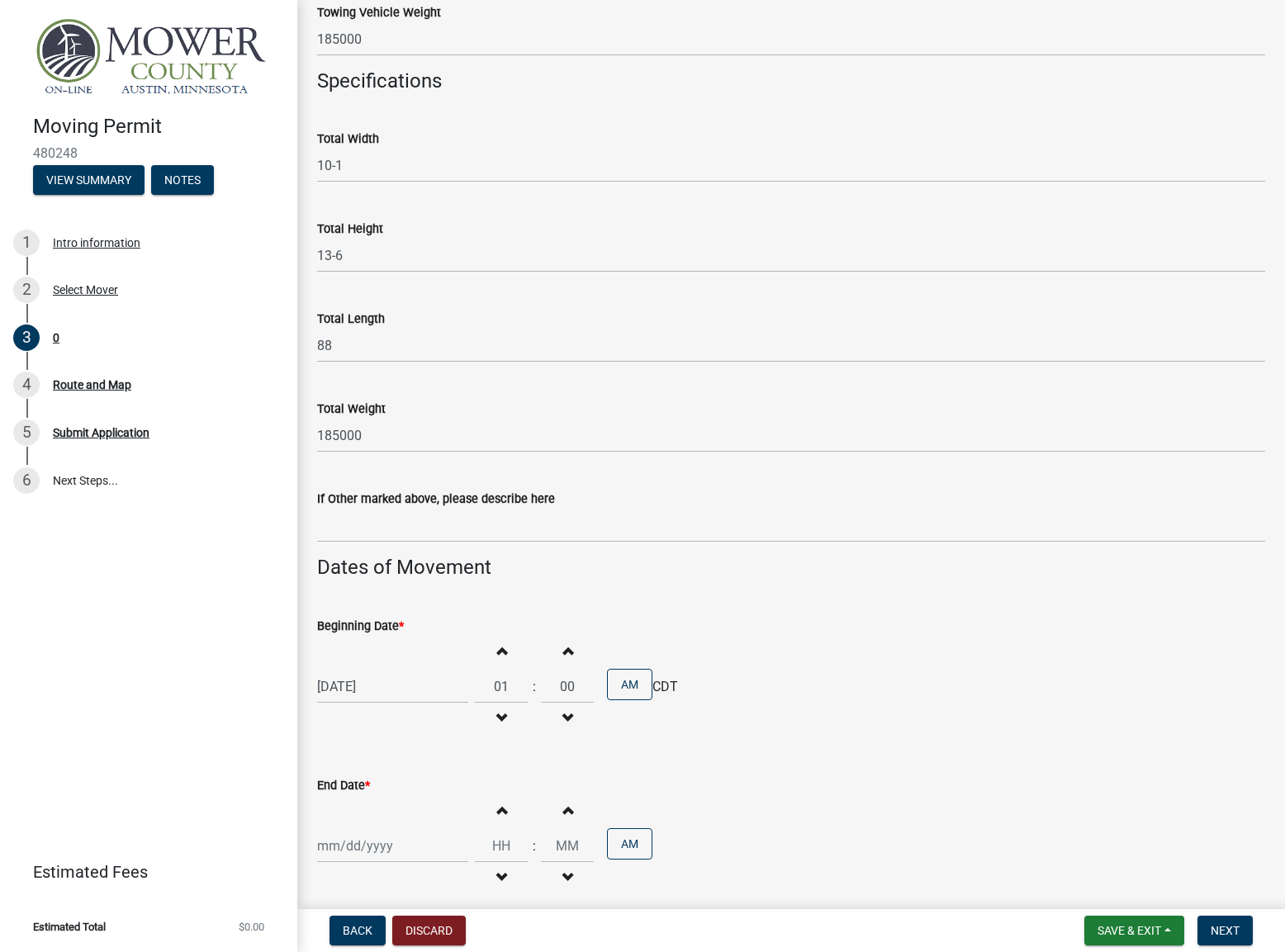
click at [613, 564] on h4 "Dates of Movement" at bounding box center [791, 567] width 948 height 24
click at [730, 607] on div "Beginning Date * [DATE] Increment hours 01 Decrement hours : Increment minutes …" at bounding box center [791, 665] width 948 height 144
click at [389, 854] on div at bounding box center [393, 847] width 152 height 34
select select "9"
select select "2025"
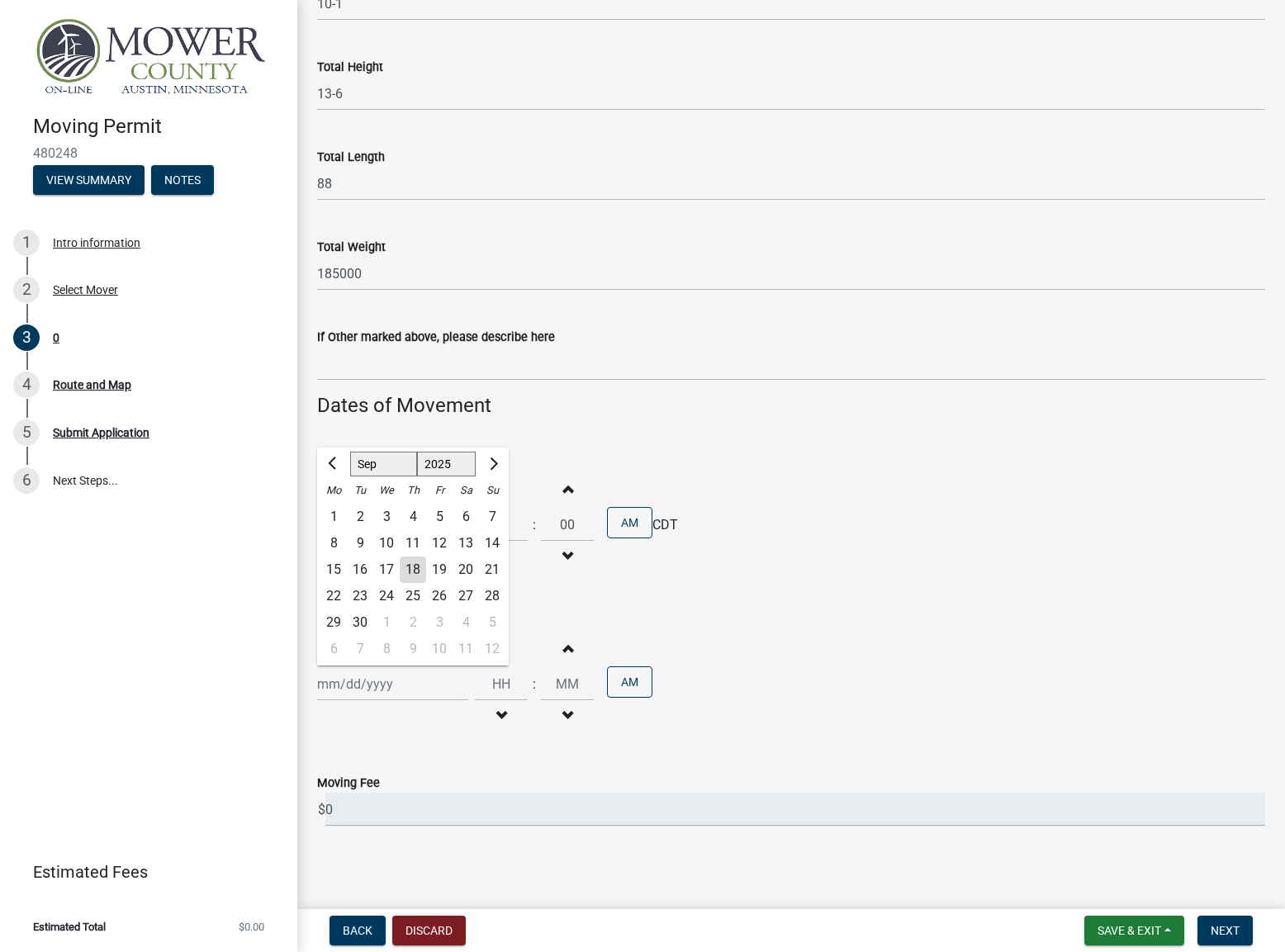
scroll to position [1017, 0]
click at [466, 588] on div "27" at bounding box center [466, 593] width 27 height 27
type input "[DATE]"
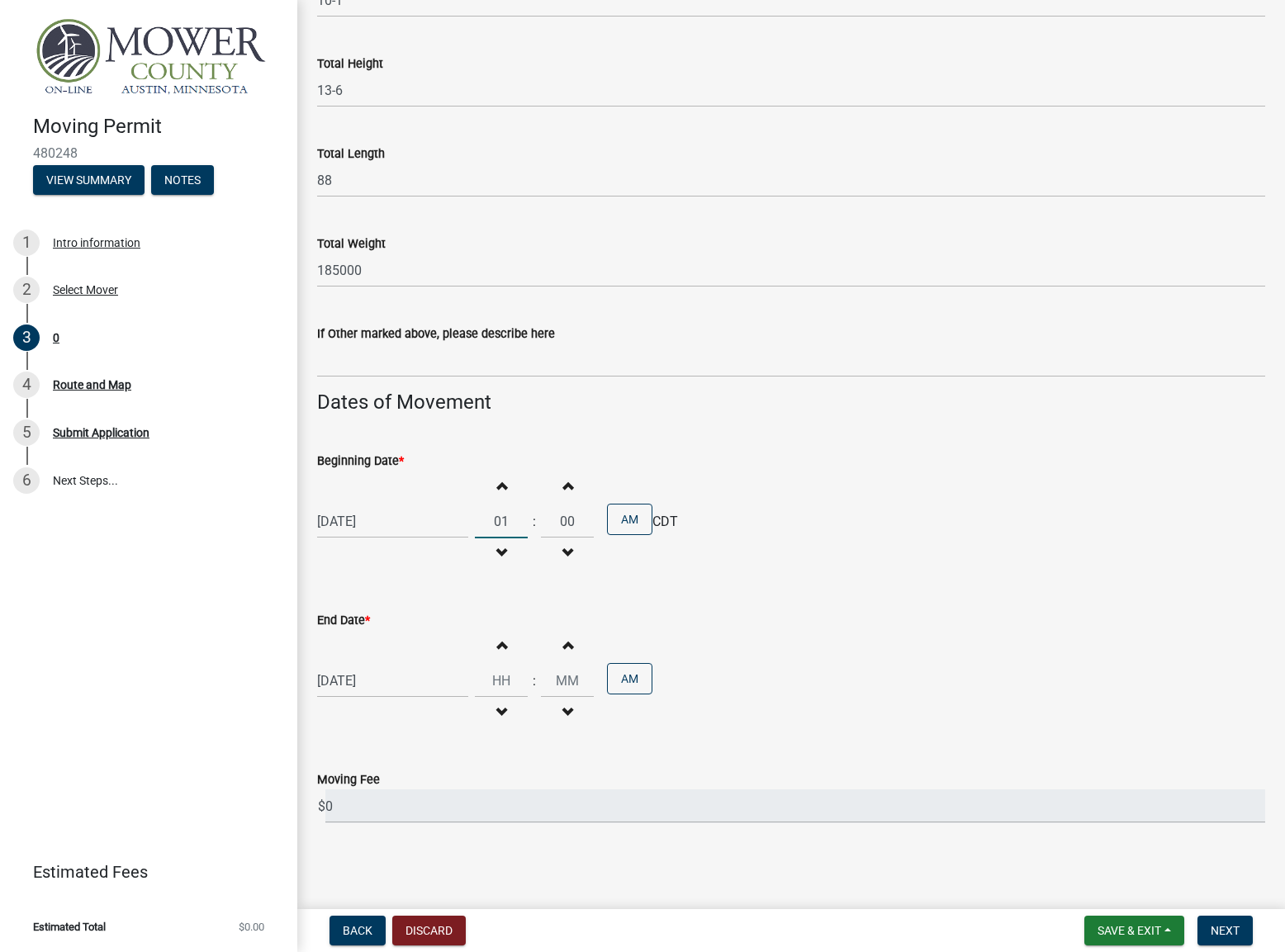
click at [503, 517] on input "01" at bounding box center [502, 521] width 53 height 34
click at [504, 518] on input "5" at bounding box center [502, 521] width 53 height 34
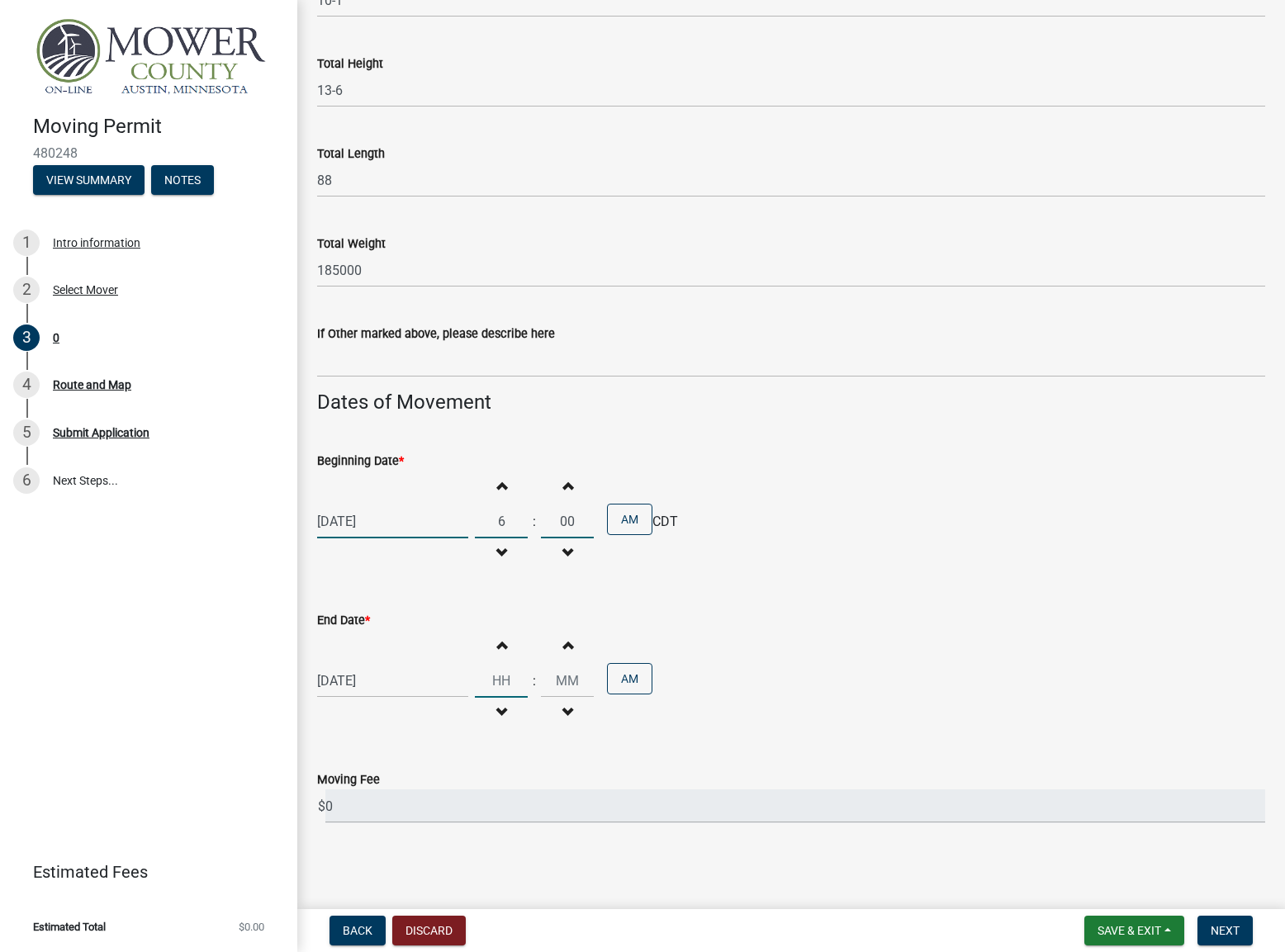
type input "06"
click at [508, 683] on input "Hours" at bounding box center [502, 681] width 53 height 34
click at [495, 677] on input "Hours" at bounding box center [502, 681] width 53 height 34
click at [502, 679] on input "Hours" at bounding box center [502, 681] width 53 height 34
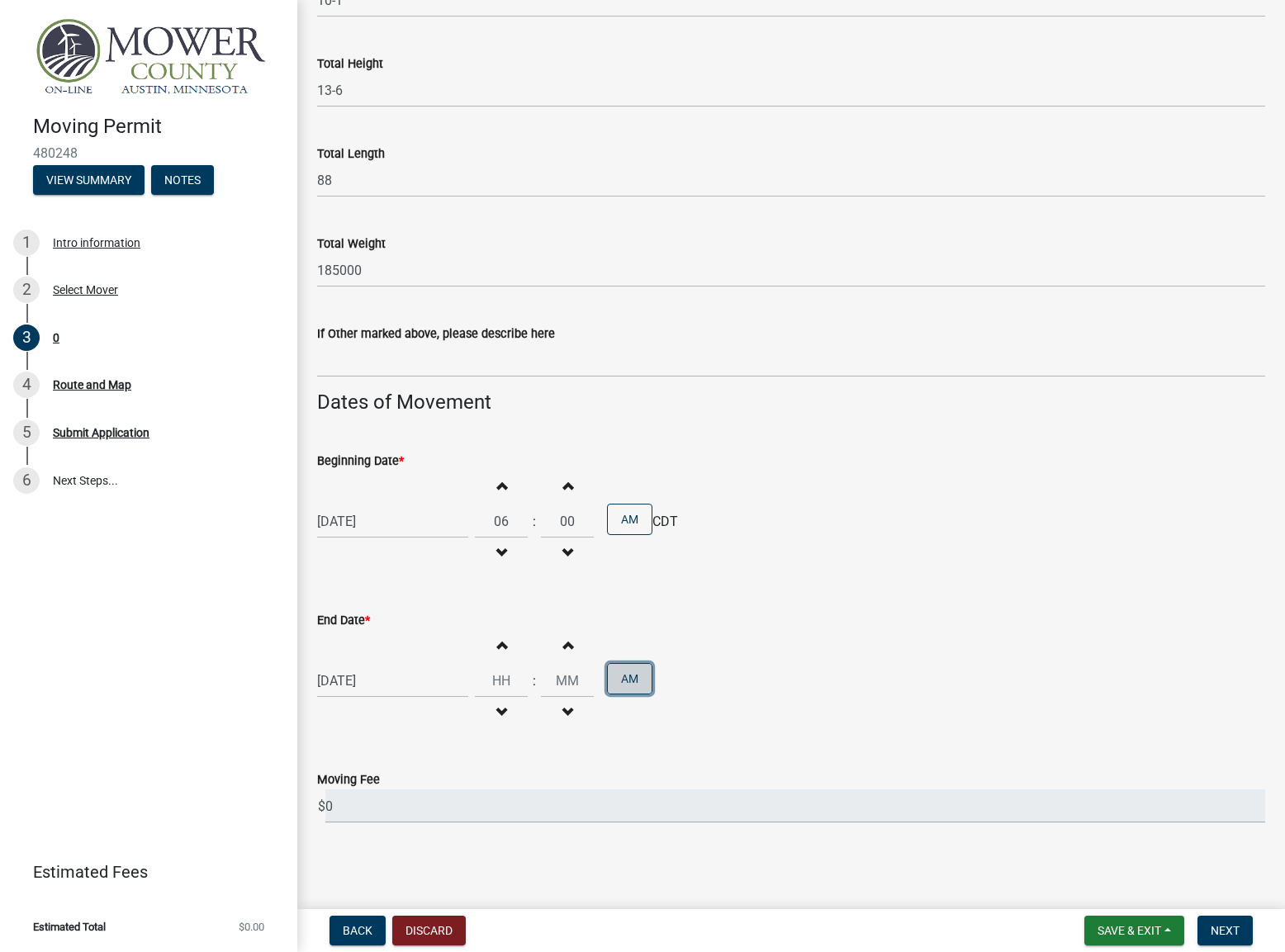
click at [619, 682] on button "AM" at bounding box center [629, 678] width 45 height 31
type input "12"
type input "00"
click at [498, 678] on input "12" at bounding box center [502, 681] width 53 height 34
click at [502, 680] on input "12" at bounding box center [502, 681] width 53 height 34
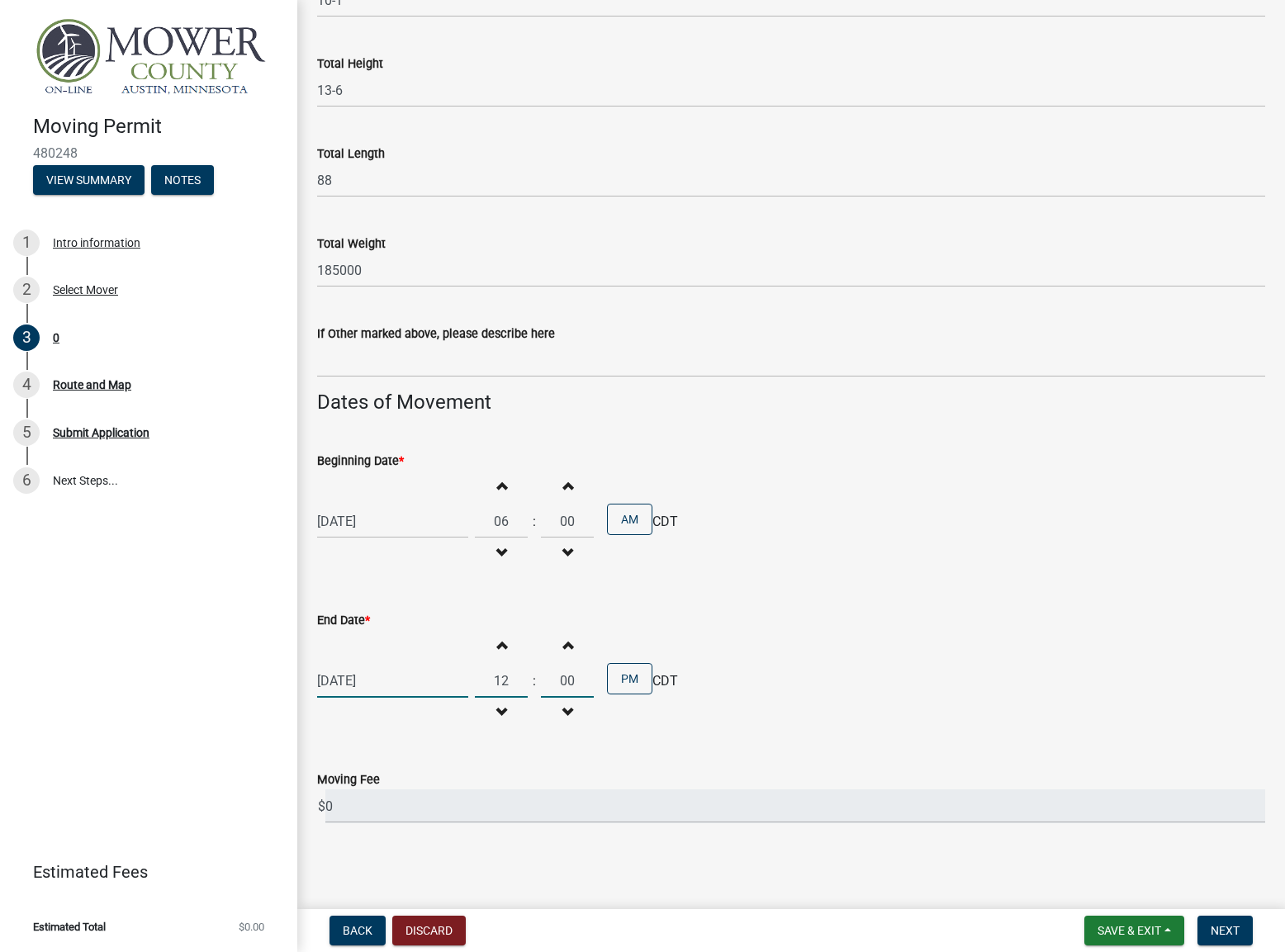
click at [502, 680] on input "12" at bounding box center [502, 681] width 53 height 34
type input "06"
click at [851, 675] on div "[DATE] Increment hours 06 Decrement hours : Increment minutes 00 Decrement minu…" at bounding box center [791, 681] width 948 height 102
click at [1224, 932] on span "Next" at bounding box center [1225, 931] width 29 height 13
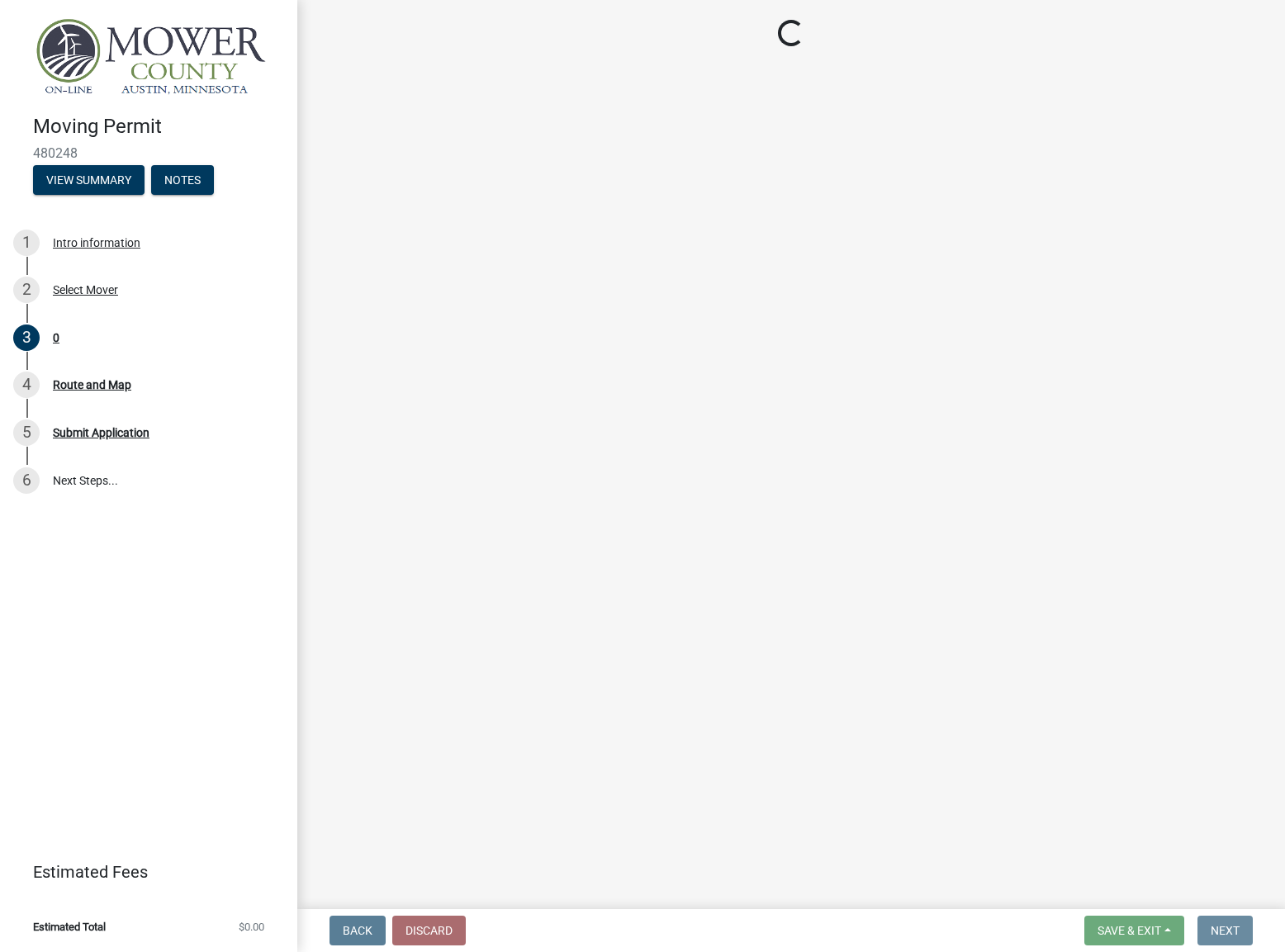
scroll to position [0, 0]
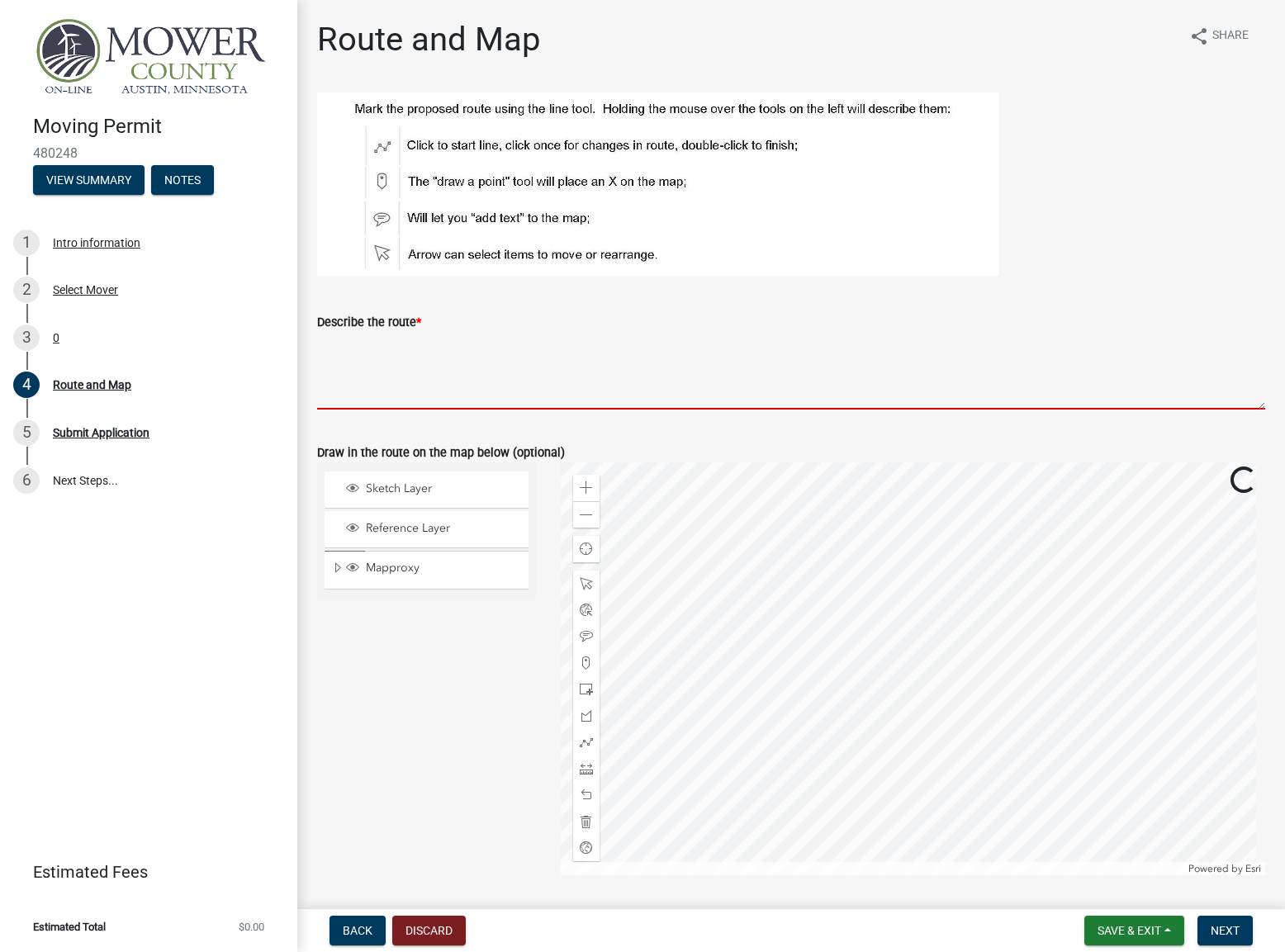
click at [442, 339] on textarea "Describe the route *" at bounding box center [791, 371] width 948 height 78
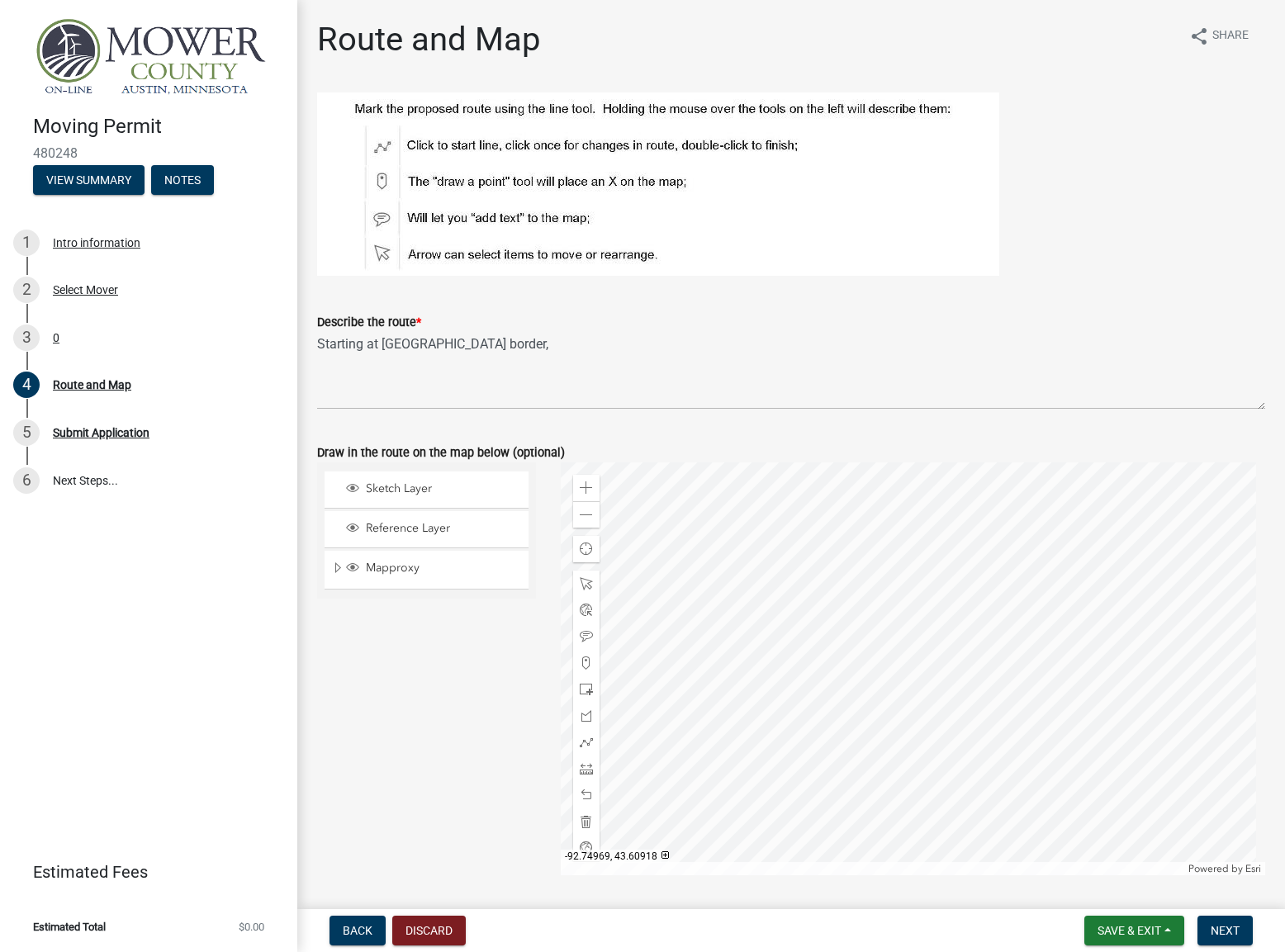
click at [825, 551] on div at bounding box center [914, 669] width 705 height 413
click at [580, 485] on span at bounding box center [586, 488] width 13 height 13
click at [975, 765] on div at bounding box center [914, 669] width 705 height 413
click at [891, 762] on div at bounding box center [914, 669] width 705 height 413
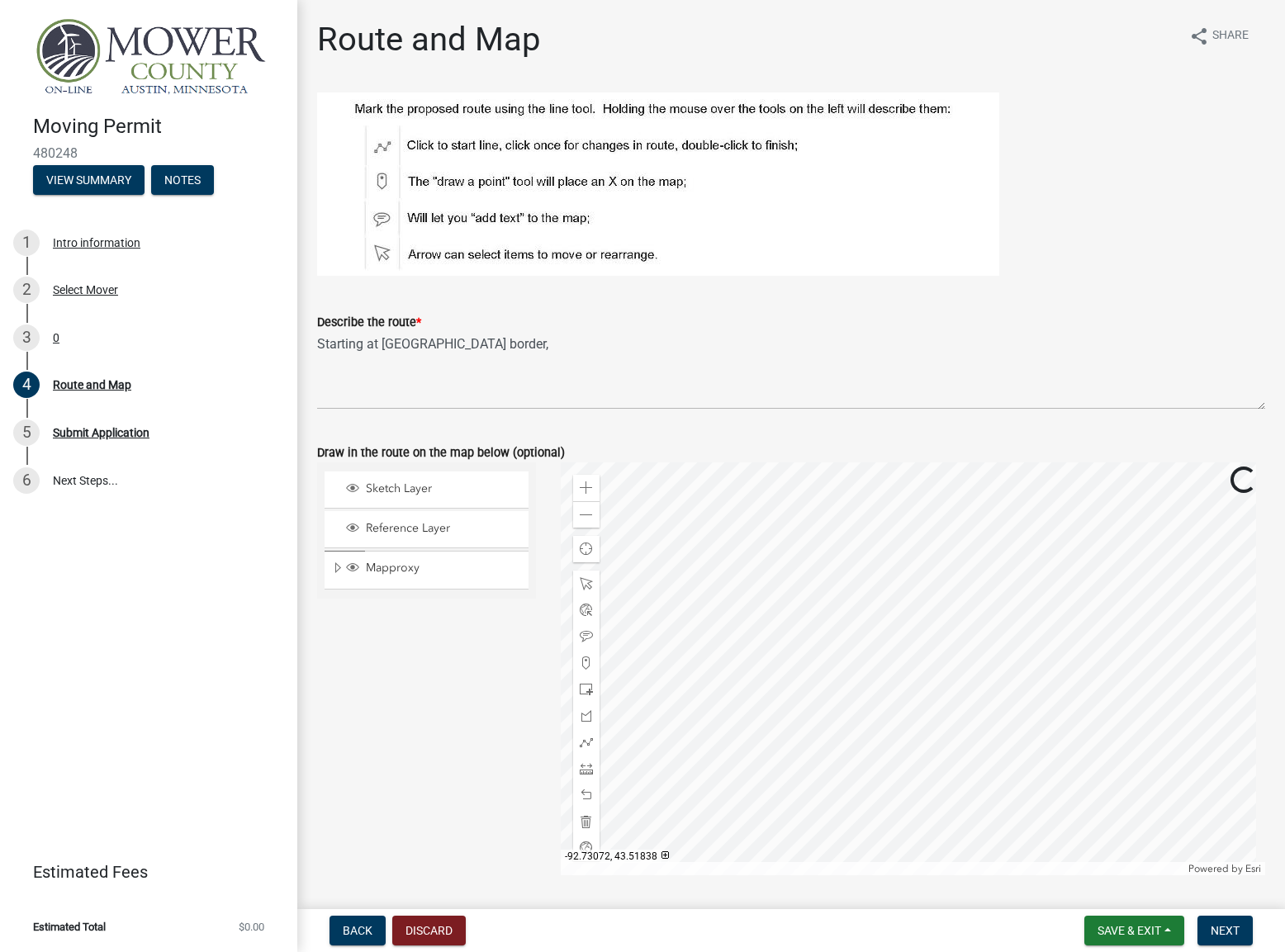
click at [891, 762] on div at bounding box center [914, 669] width 705 height 413
click at [582, 740] on span at bounding box center [586, 742] width 13 height 13
click at [798, 823] on div at bounding box center [914, 669] width 705 height 413
click at [799, 567] on div at bounding box center [914, 669] width 705 height 413
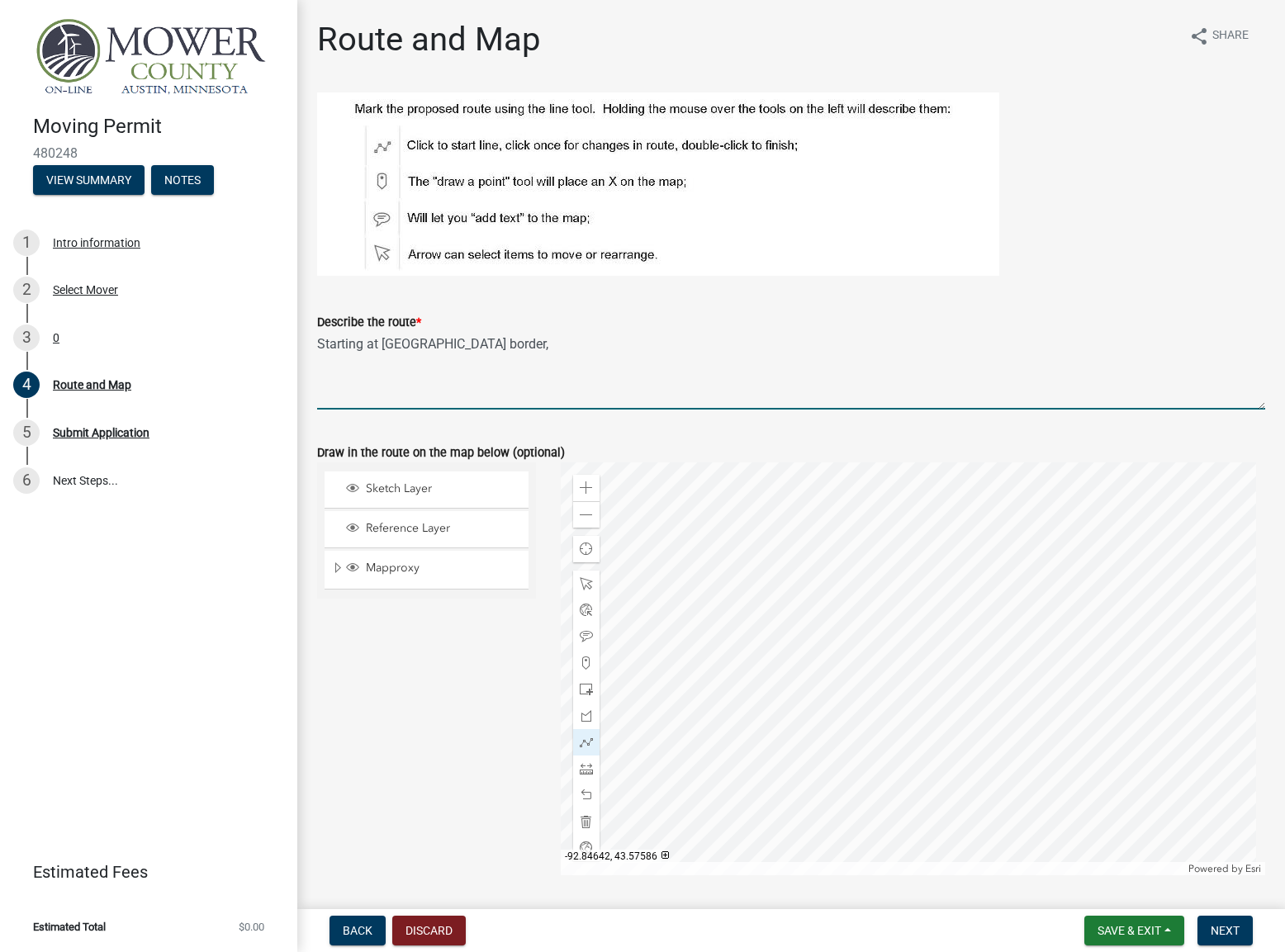
click at [473, 342] on textarea "Starting at [GEOGRAPHIC_DATA] border," at bounding box center [791, 371] width 948 height 78
click at [712, 346] on textarea "Starting at [GEOGRAPHIC_DATA] border, County 7/5 to Hwy 56. End" at bounding box center [791, 371] width 948 height 78
type textarea "Starting at [GEOGRAPHIC_DATA] border, County 7/5 to Hwy 56. End"
click at [1218, 928] on span "Next" at bounding box center [1225, 931] width 29 height 13
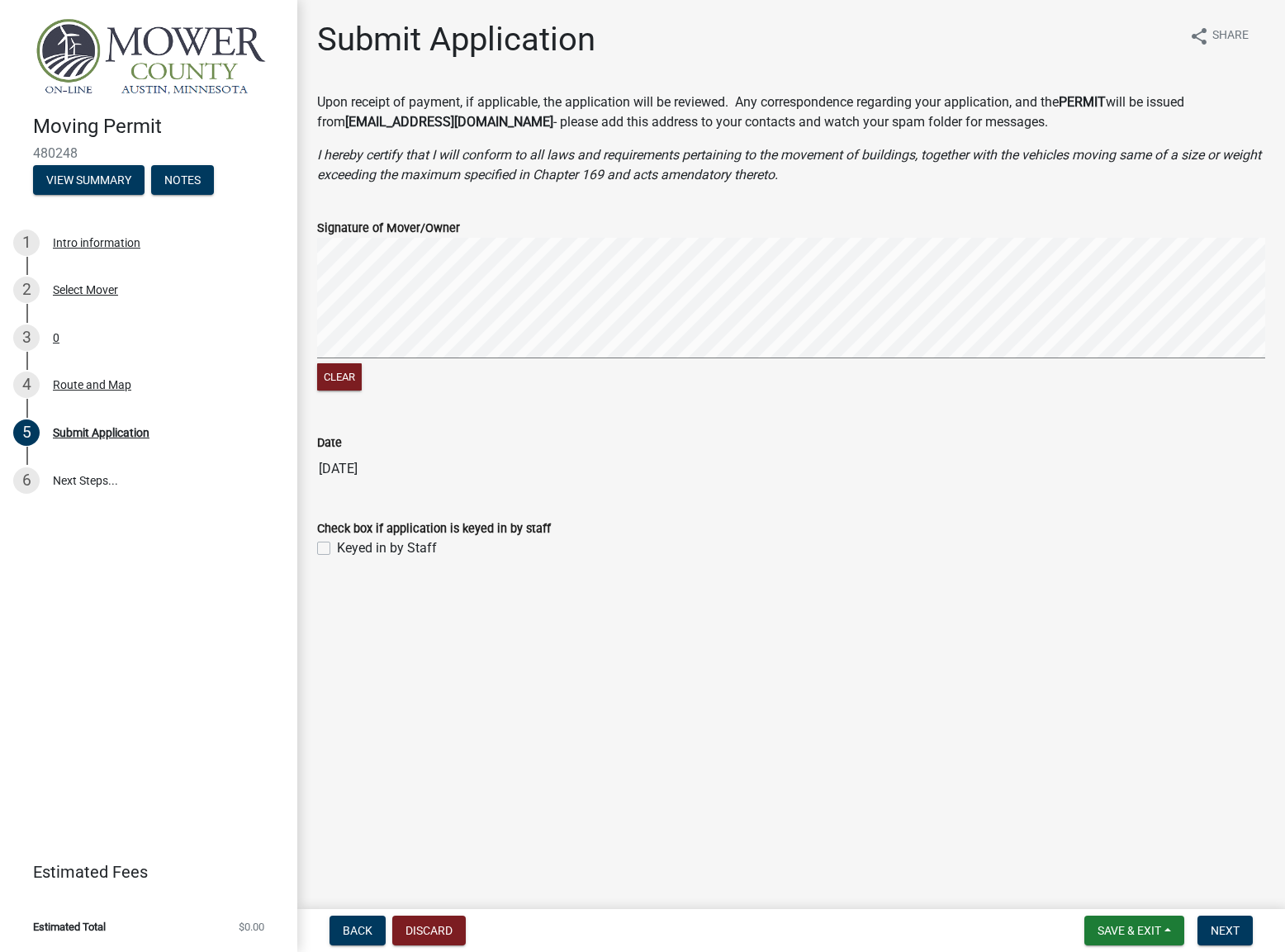
click at [500, 382] on div "Clear" at bounding box center [791, 316] width 948 height 157
click at [1230, 932] on span "Next" at bounding box center [1225, 931] width 29 height 13
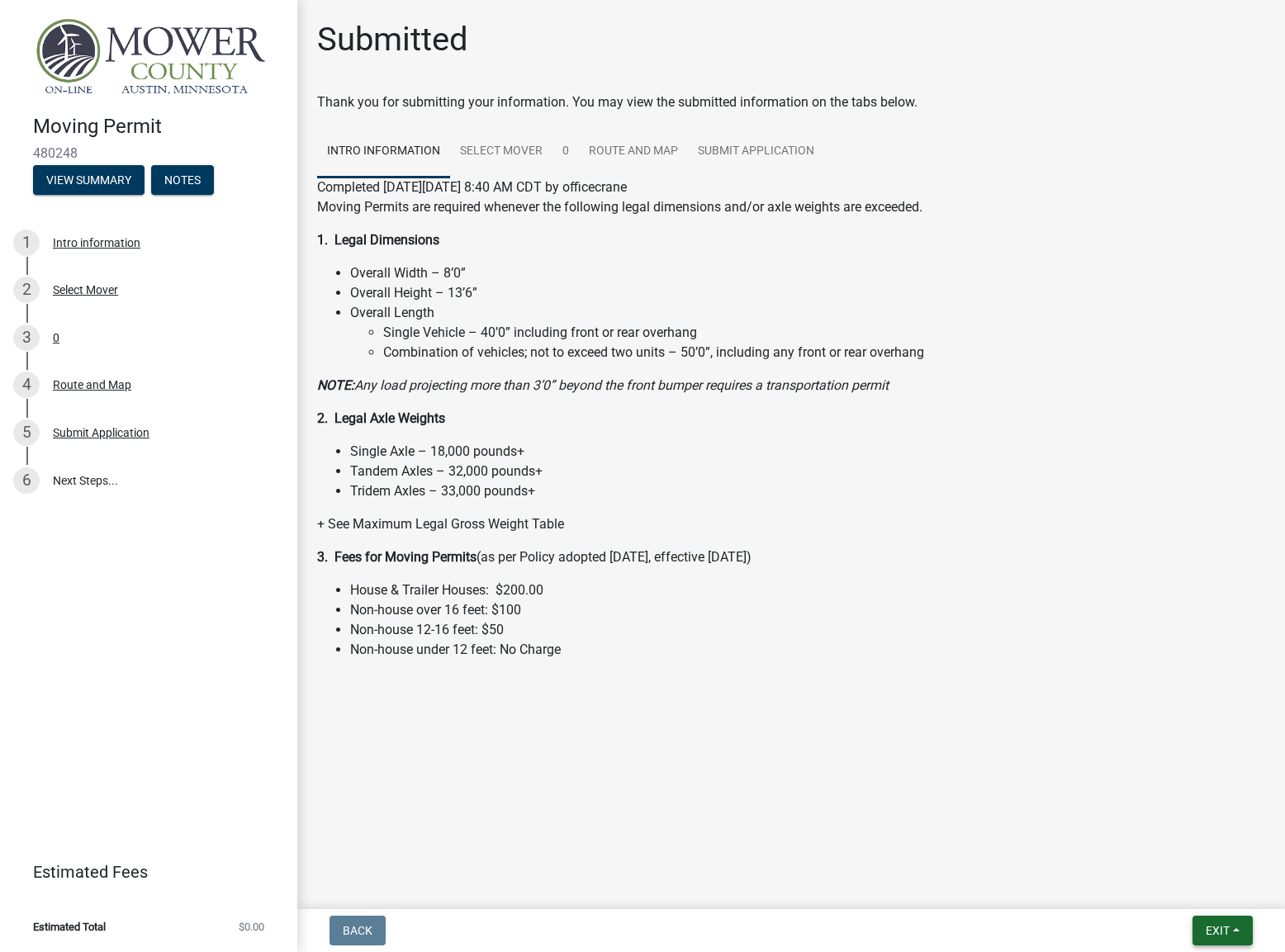
click at [1211, 927] on span "Exit" at bounding box center [1217, 931] width 24 height 13
